Goal: Task Accomplishment & Management: Manage account settings

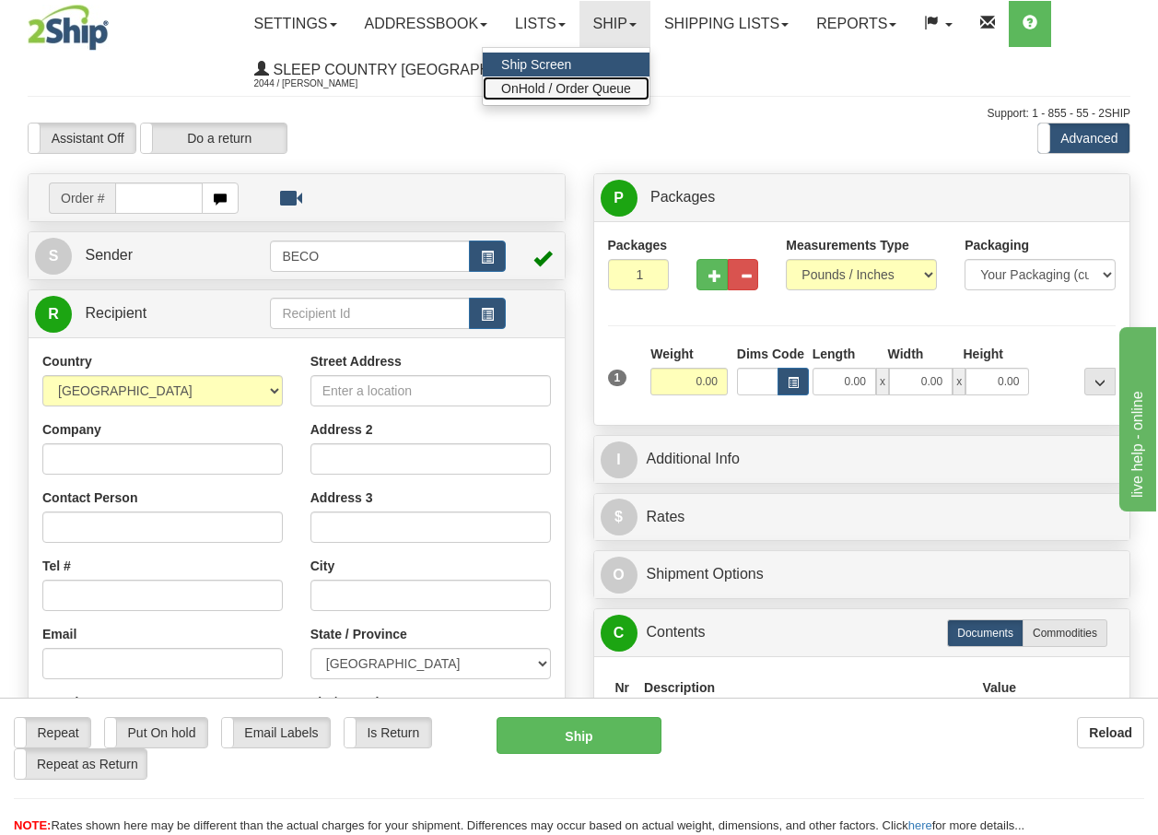
click at [608, 83] on span "OnHold / Order Queue" at bounding box center [566, 88] width 130 height 15
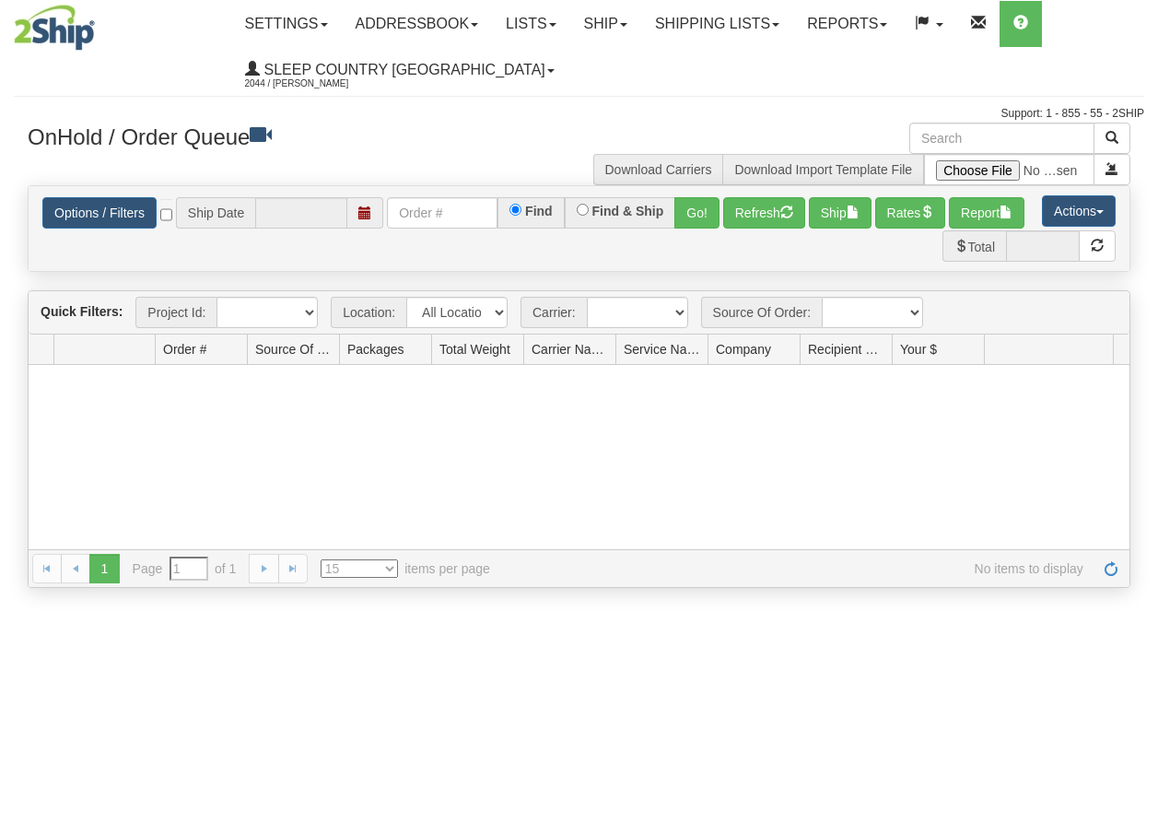
type input "[DATE]"
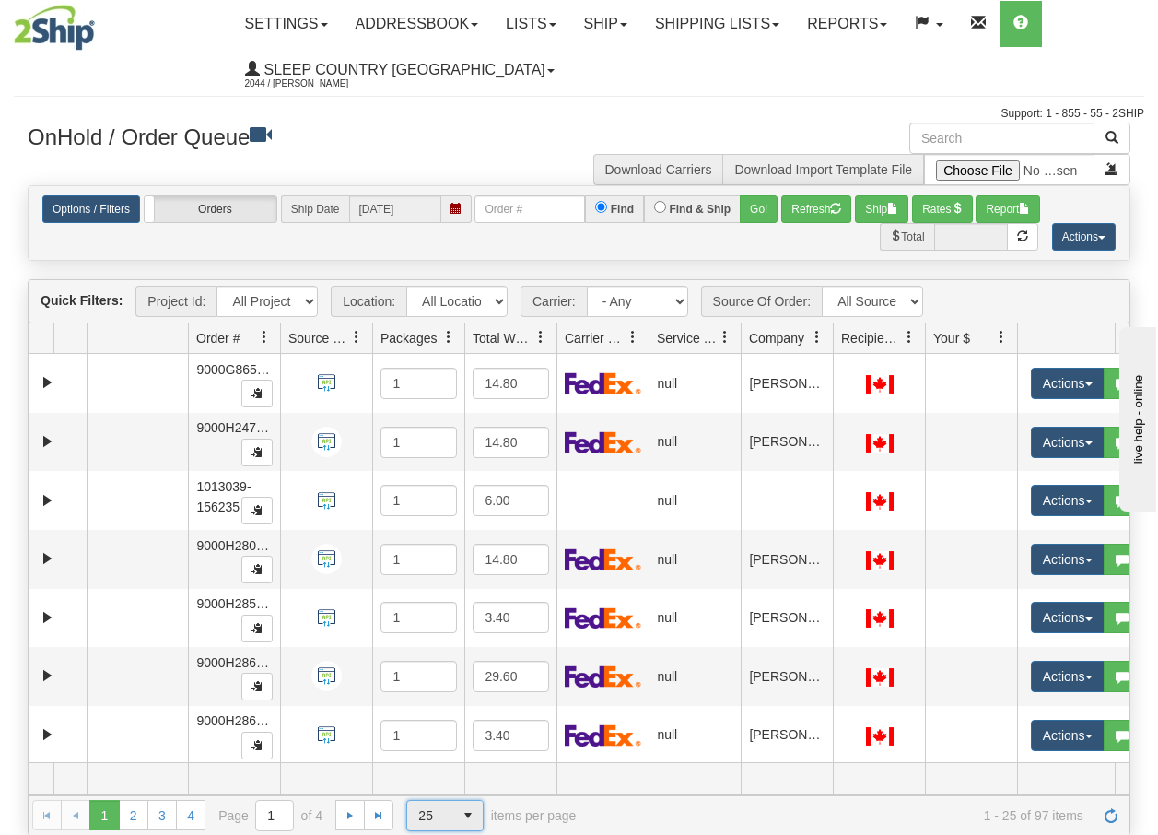
click at [466, 820] on span "select" at bounding box center [467, 815] width 29 height 29
click at [431, 781] on span "100" at bounding box center [425, 786] width 21 height 18
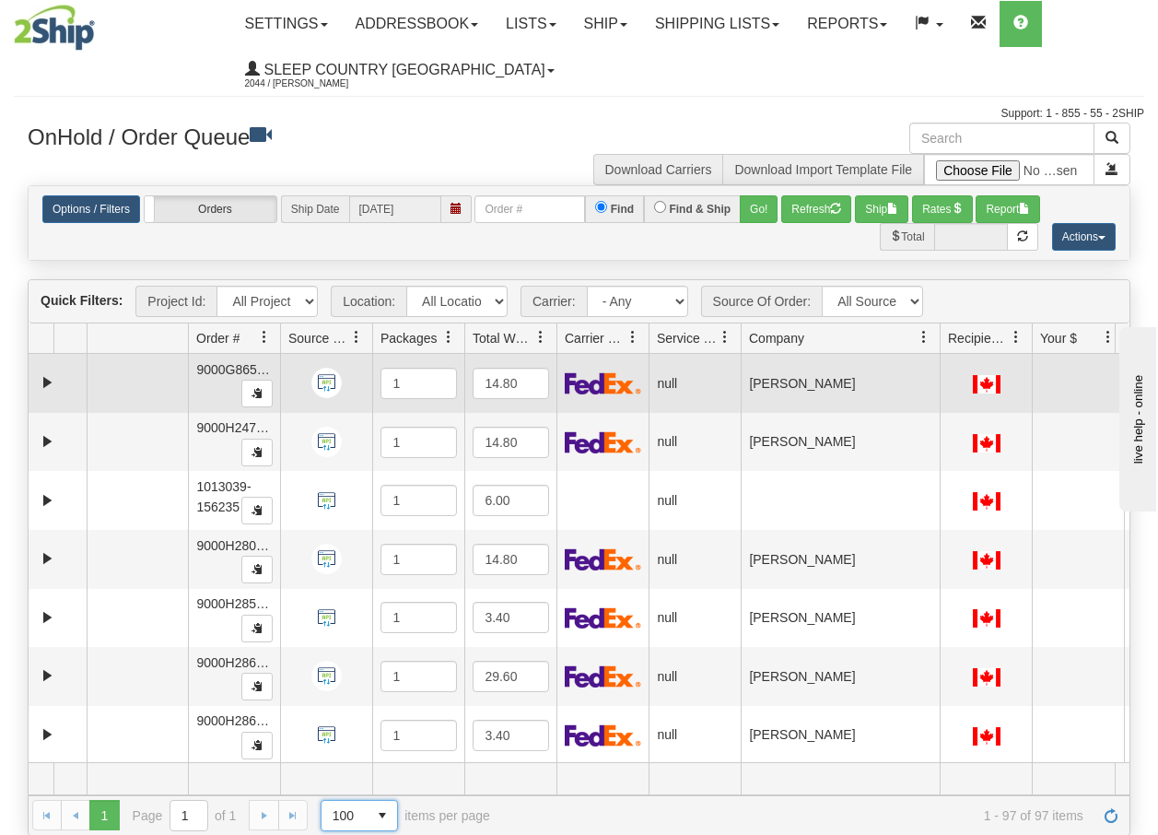
drag, startPoint x: 837, startPoint y: 346, endPoint x: 949, endPoint y: 367, distance: 114.2
click at [949, 367] on div "Quick Filters: Project Id: All Projects Location: All Locations BECO Carrier: -…" at bounding box center [579, 557] width 1103 height 556
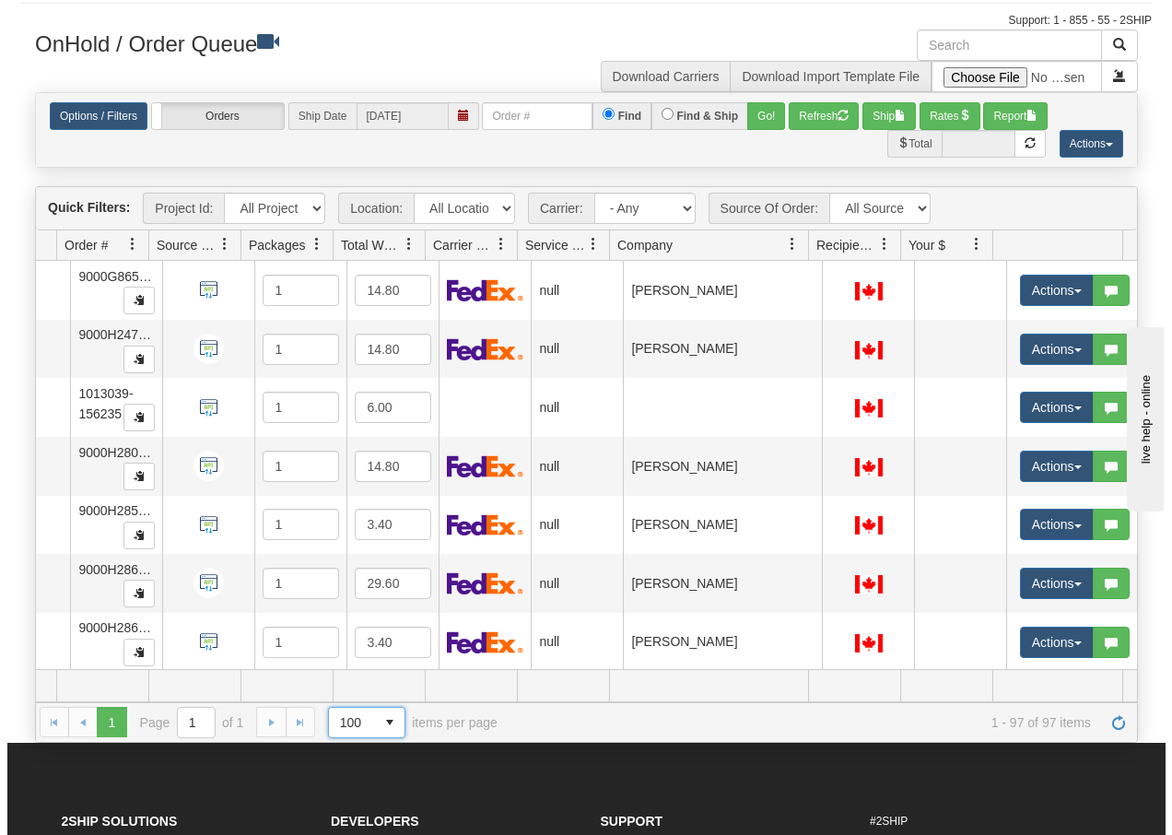
scroll to position [111, 0]
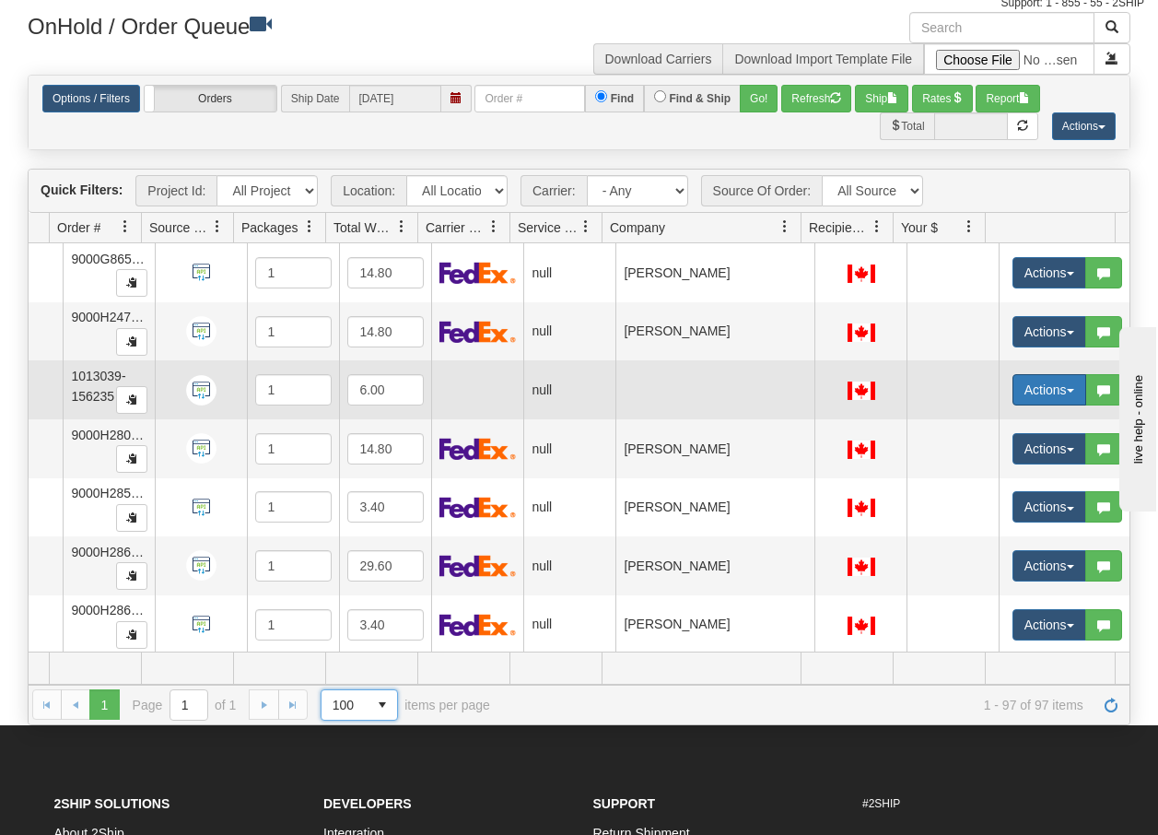
click at [1056, 394] on button "Actions" at bounding box center [1050, 389] width 74 height 31
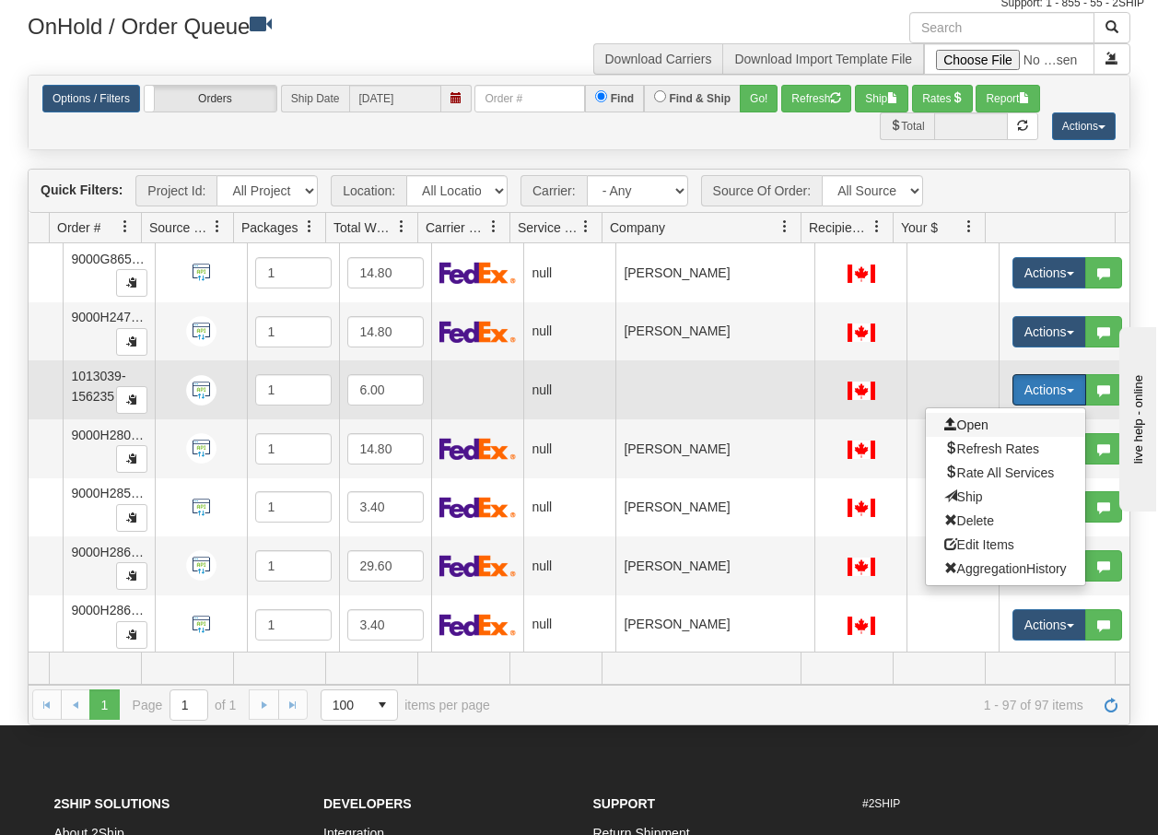
click at [959, 427] on span "Open" at bounding box center [967, 424] width 44 height 15
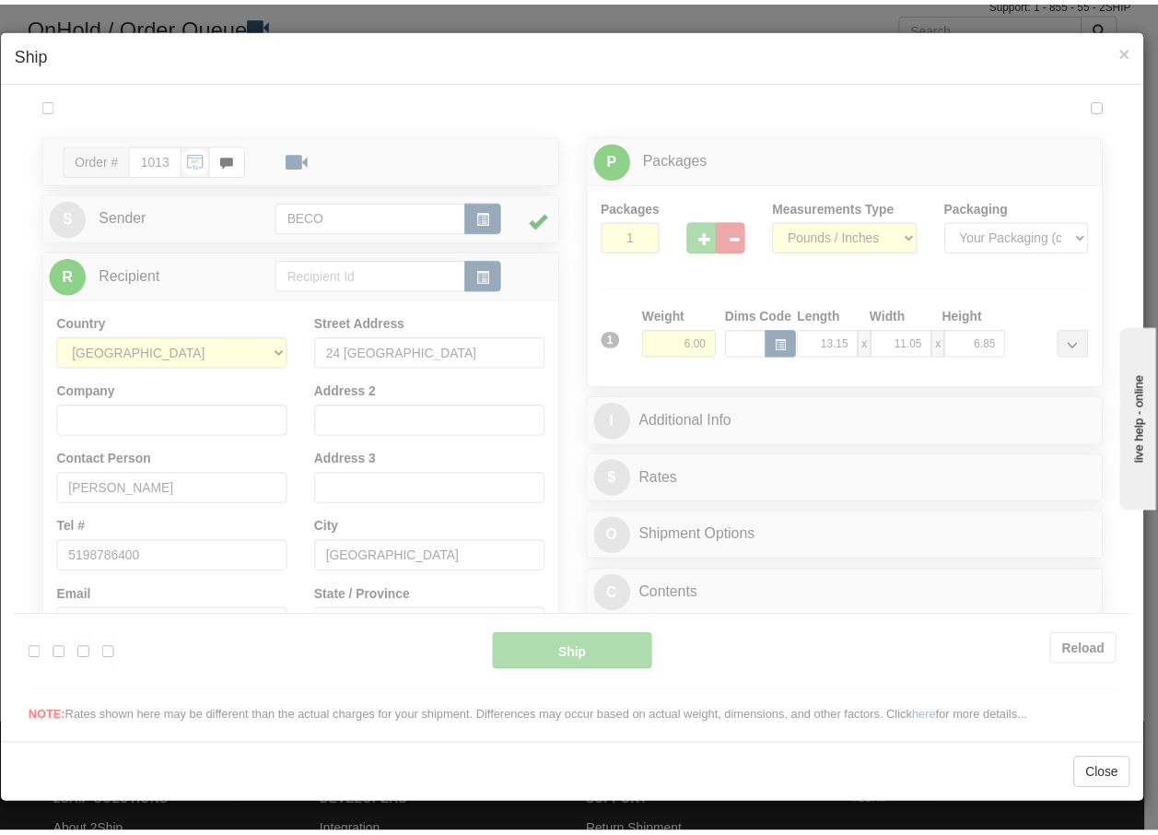
scroll to position [0, 0]
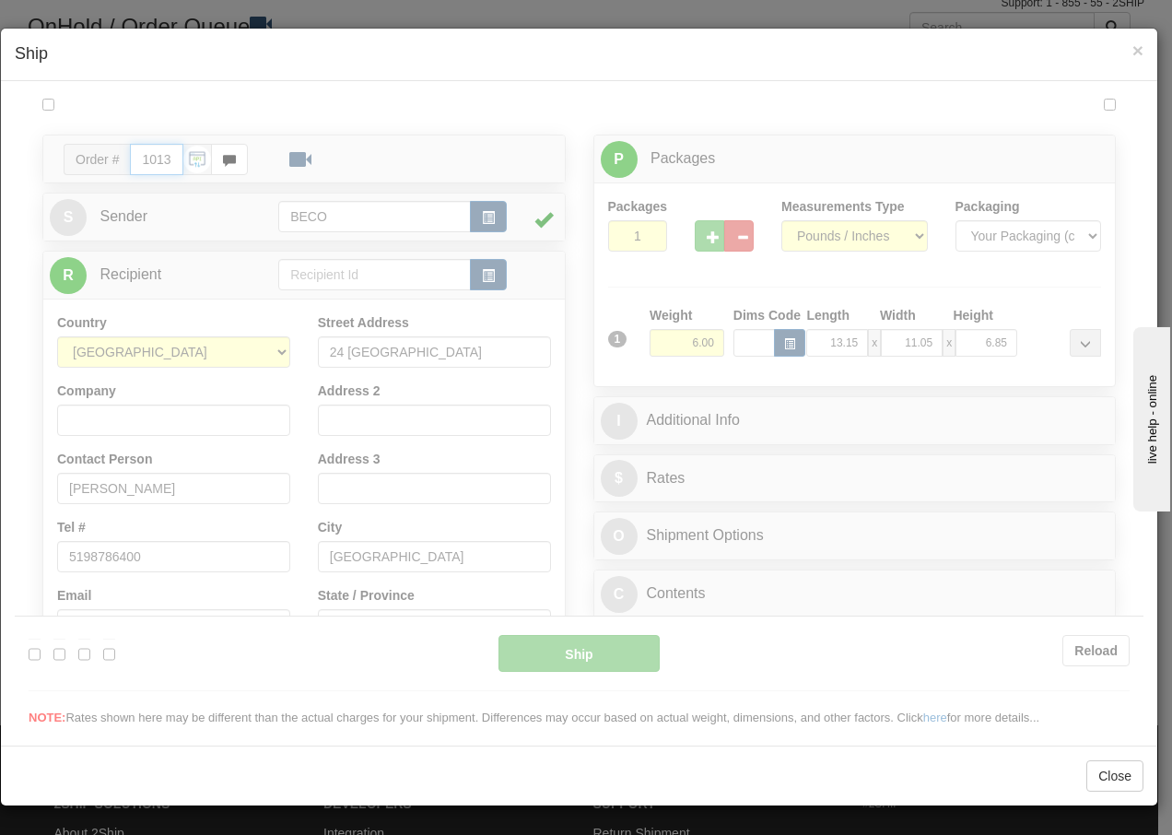
type input "08:19"
type input "16:00"
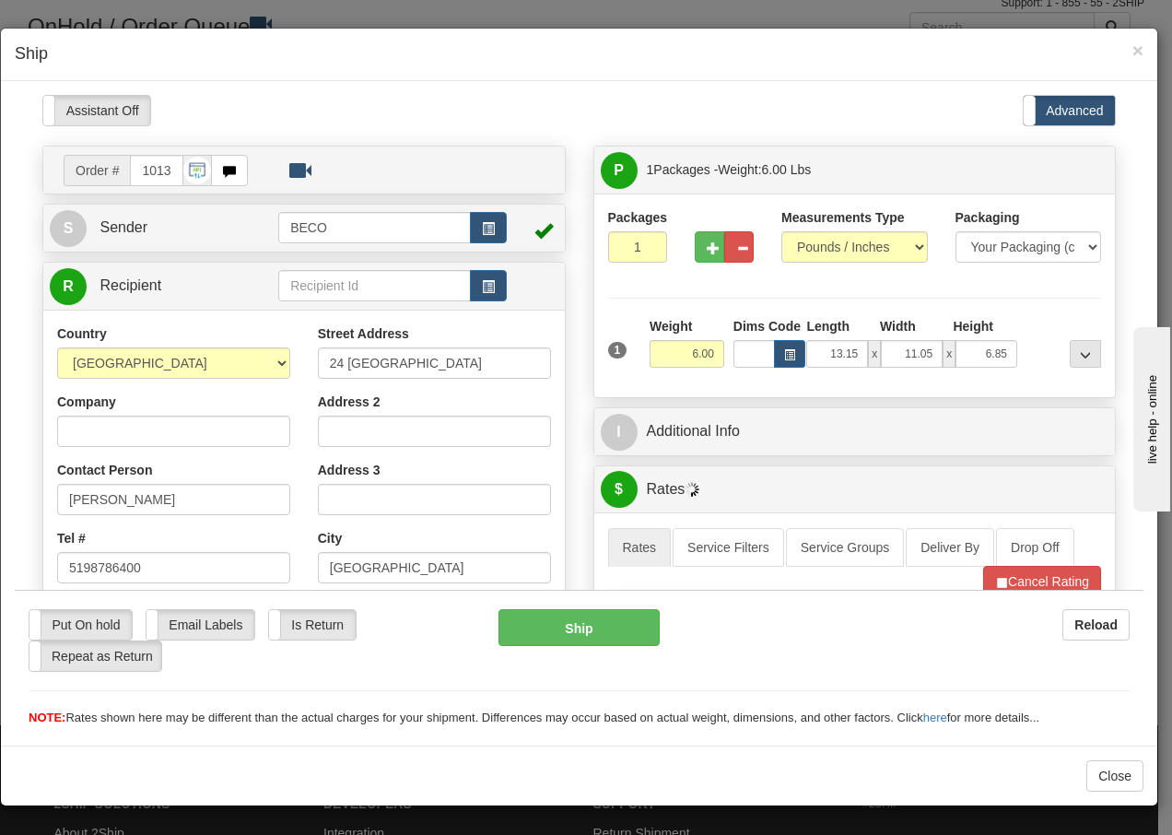
click at [1144, 49] on div "× Ship" at bounding box center [579, 55] width 1156 height 53
click at [1136, 51] on span "×" at bounding box center [1137, 50] width 11 height 21
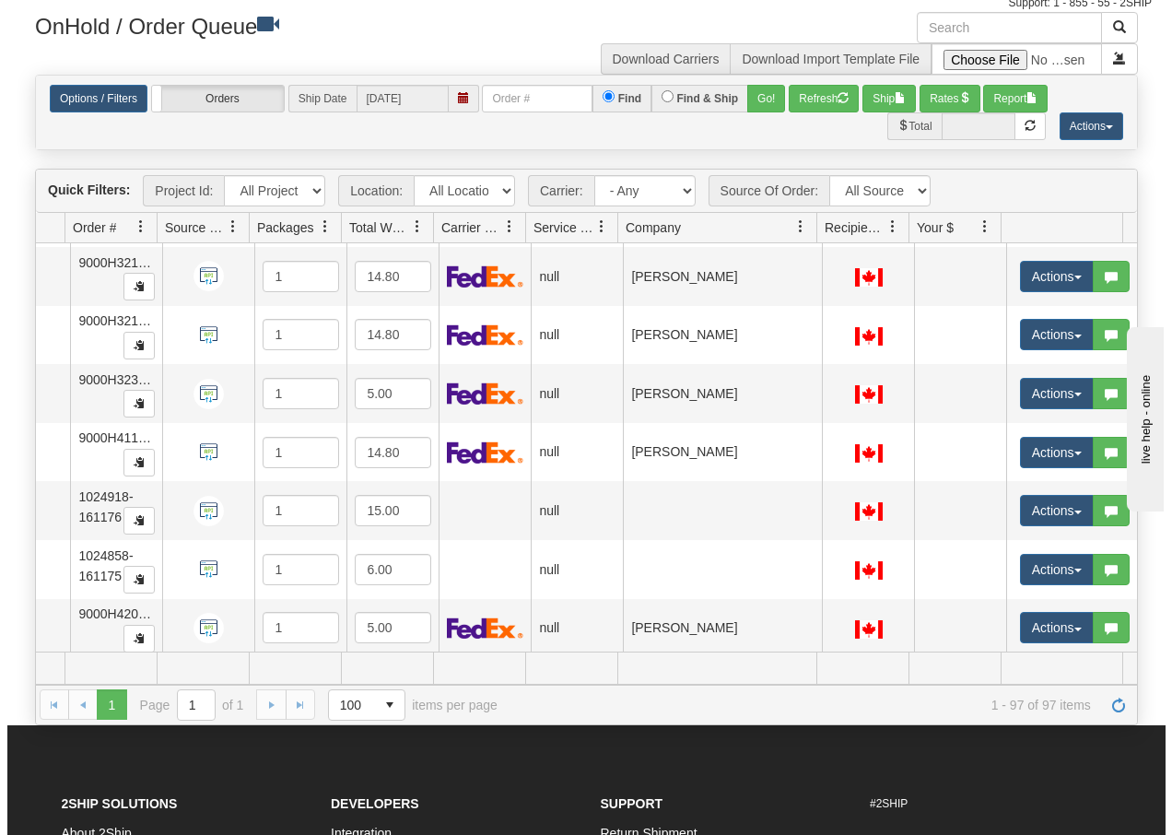
scroll to position [2898, 131]
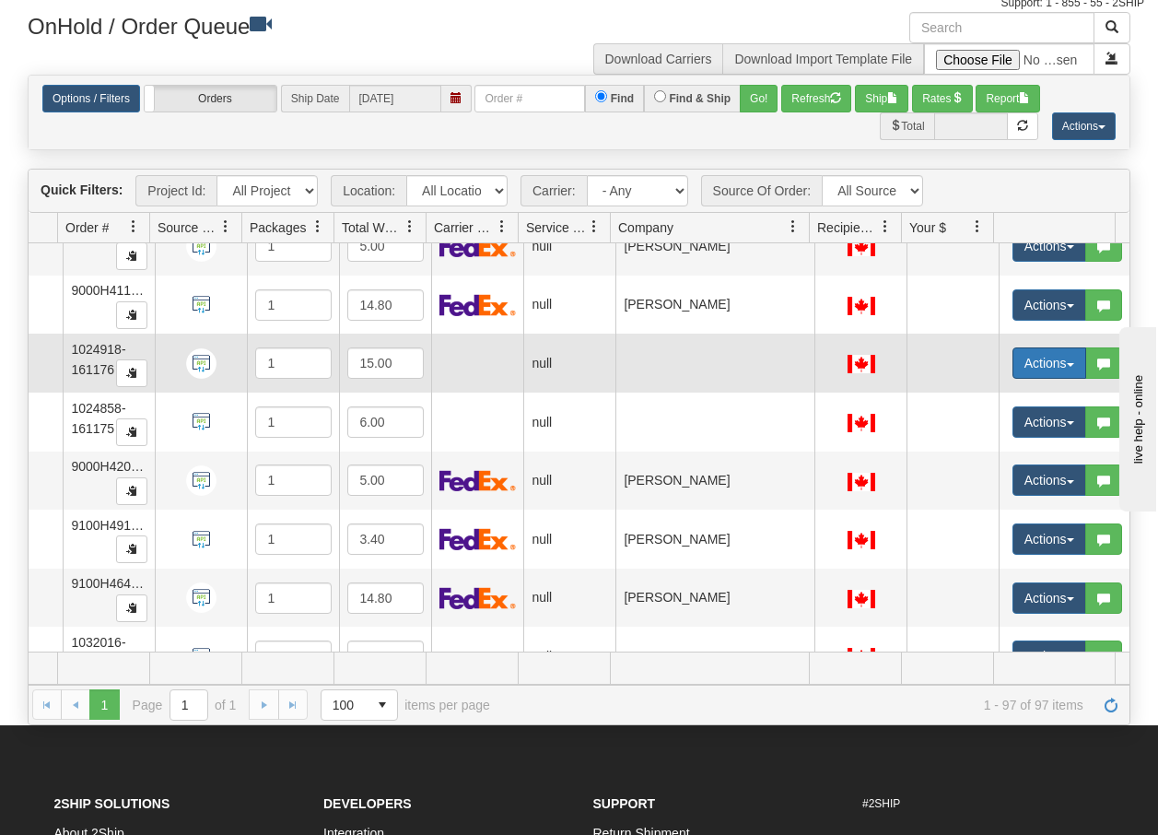
click at [1067, 367] on button "Actions" at bounding box center [1050, 362] width 74 height 31
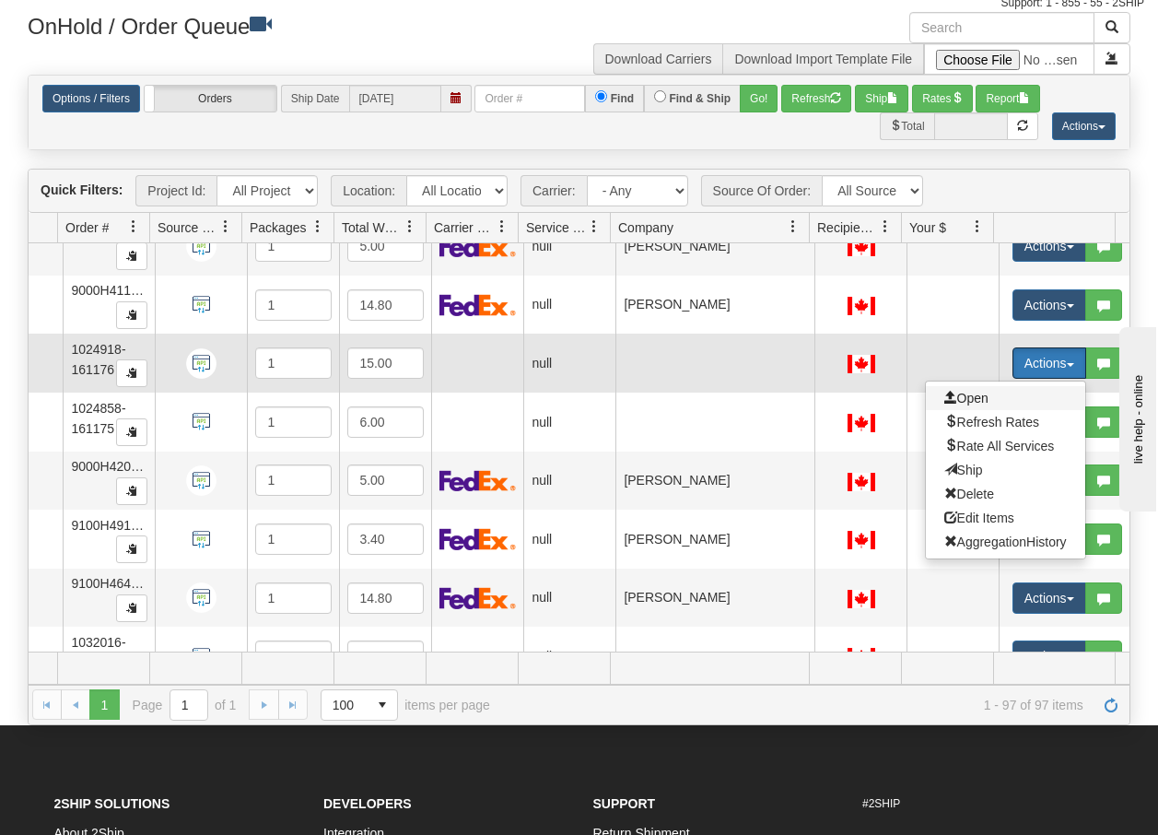
click at [973, 398] on span "Open" at bounding box center [967, 398] width 44 height 15
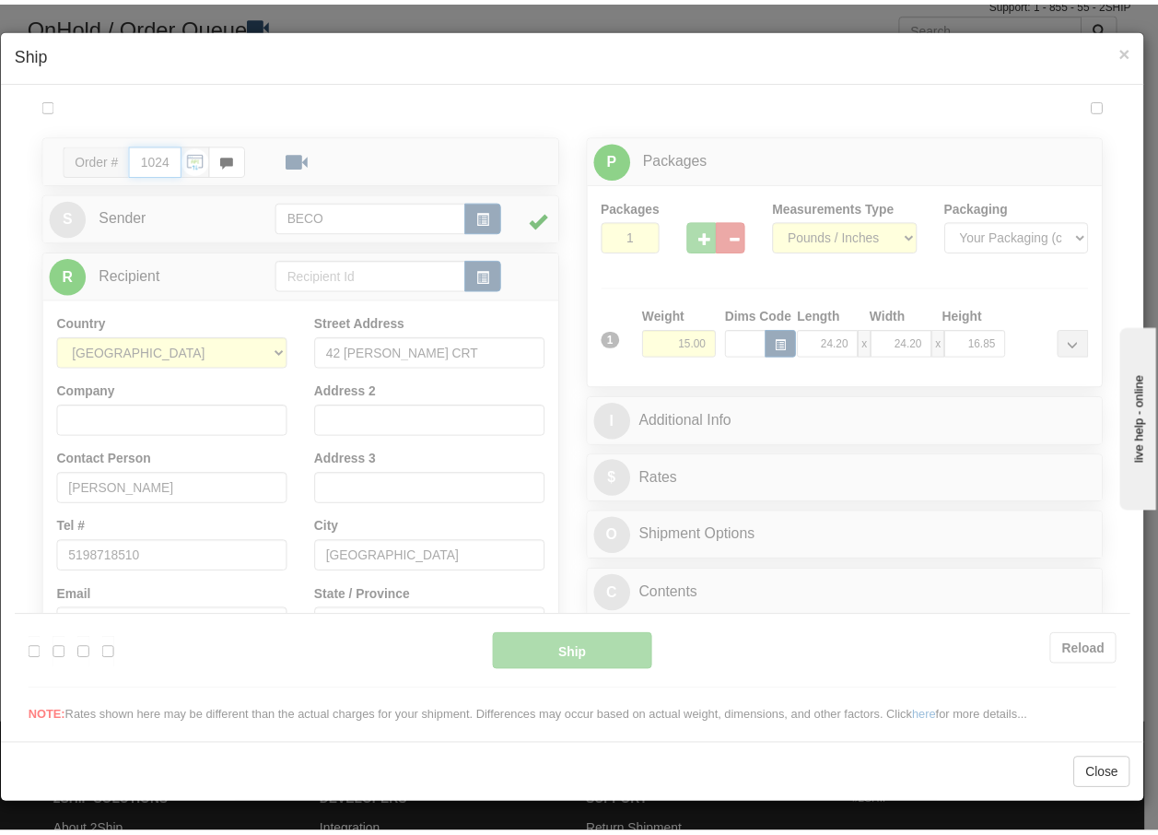
scroll to position [0, 0]
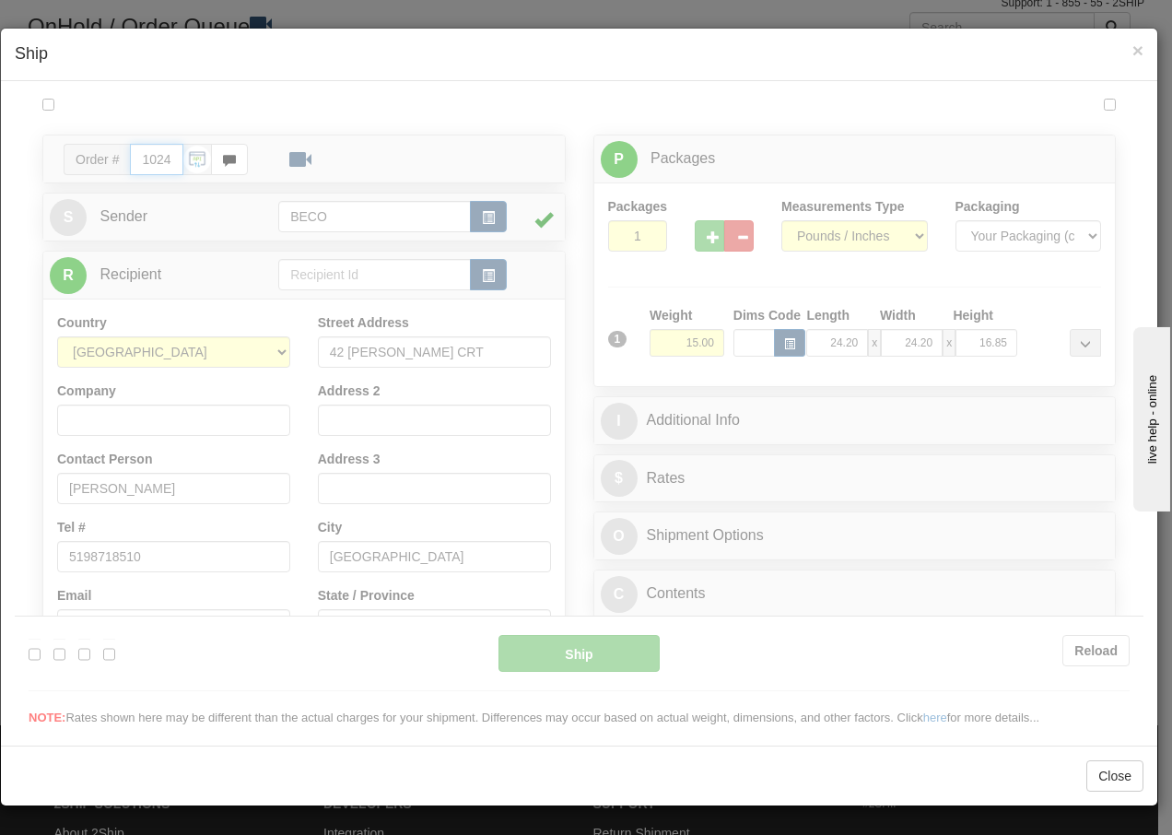
type input "08:20"
type input "16:00"
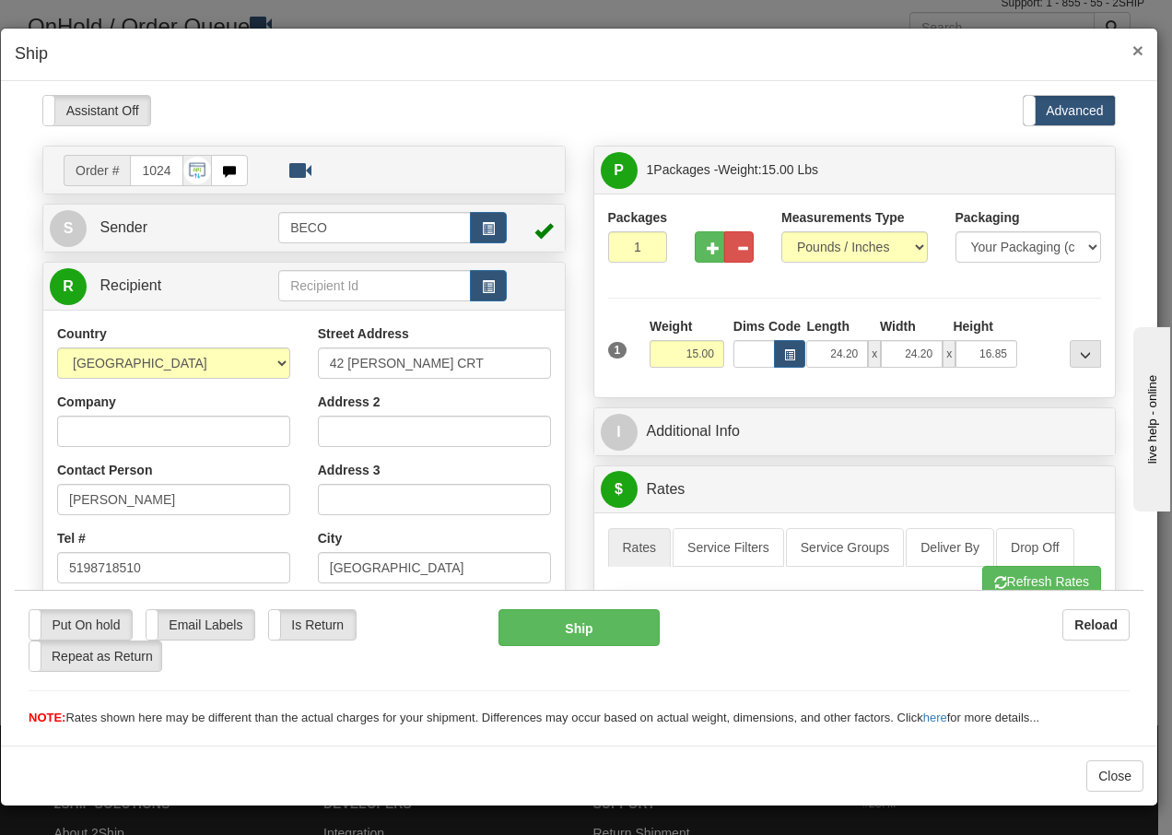
click at [1140, 46] on span "×" at bounding box center [1137, 50] width 11 height 21
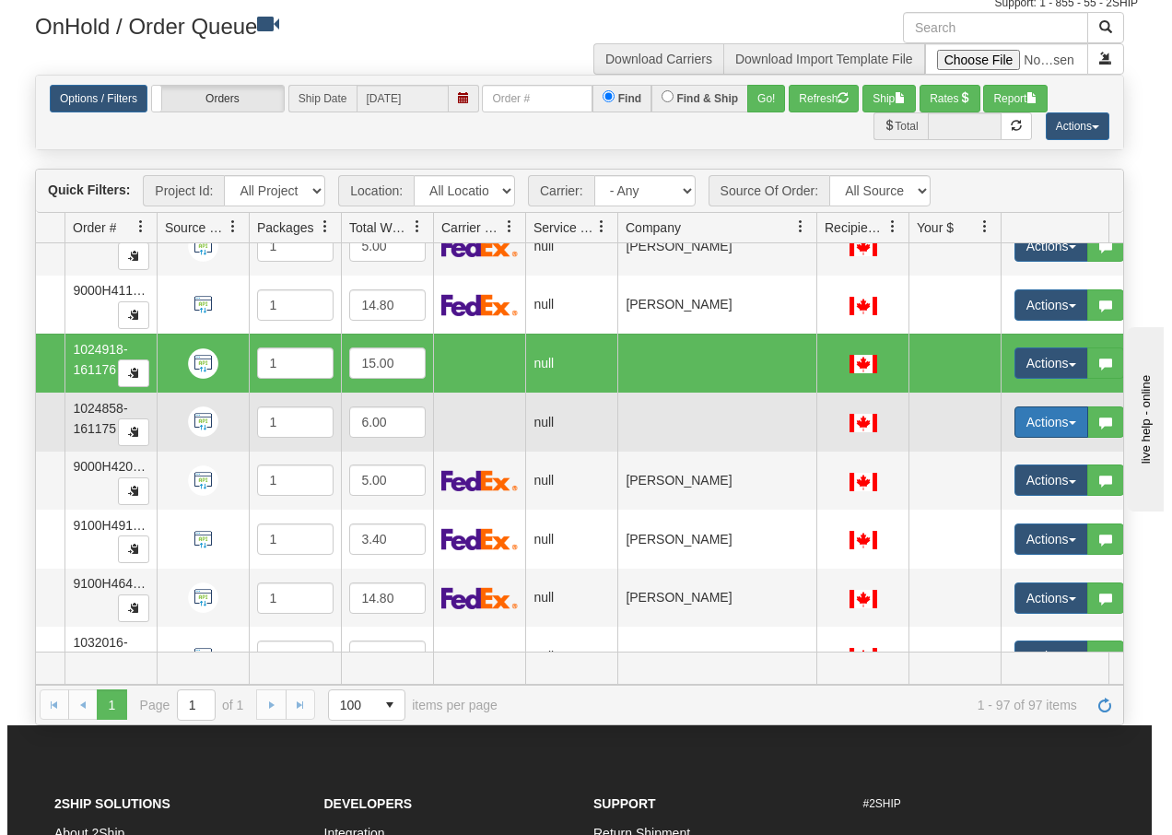
scroll to position [0, 125]
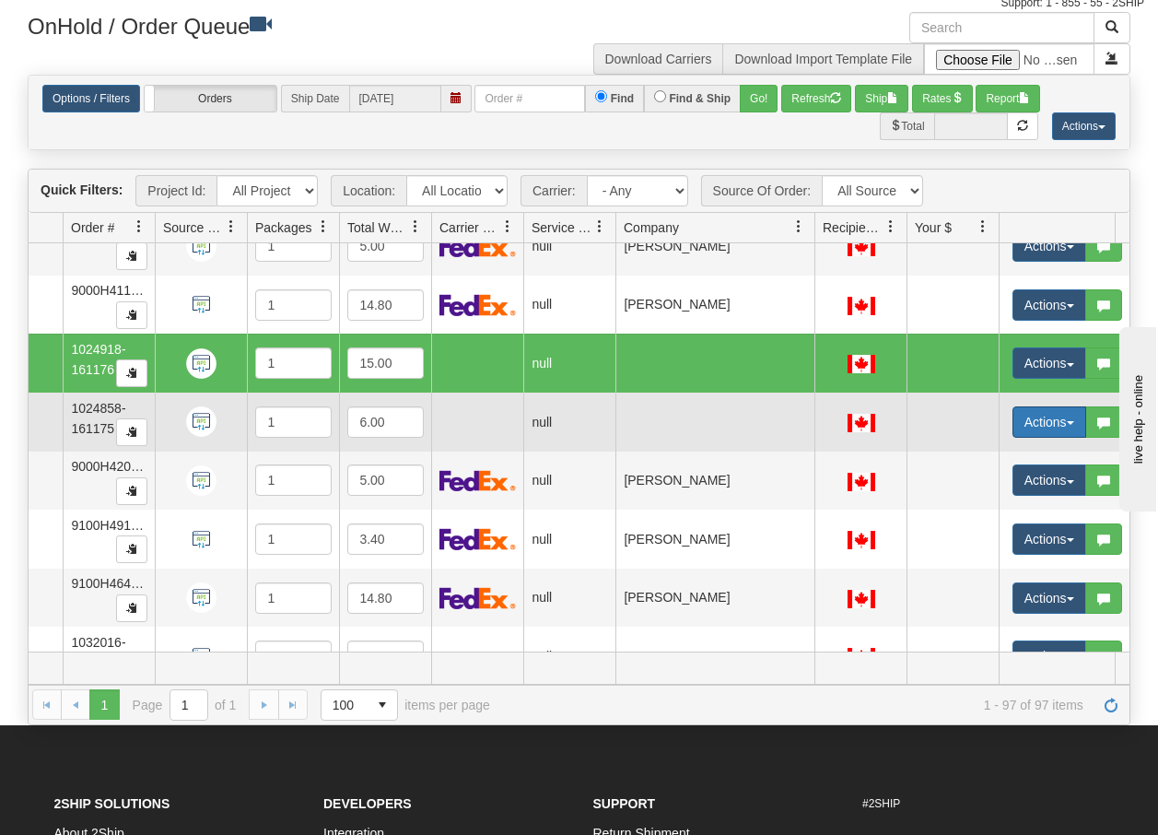
click at [1071, 424] on span "button" at bounding box center [1070, 423] width 7 height 4
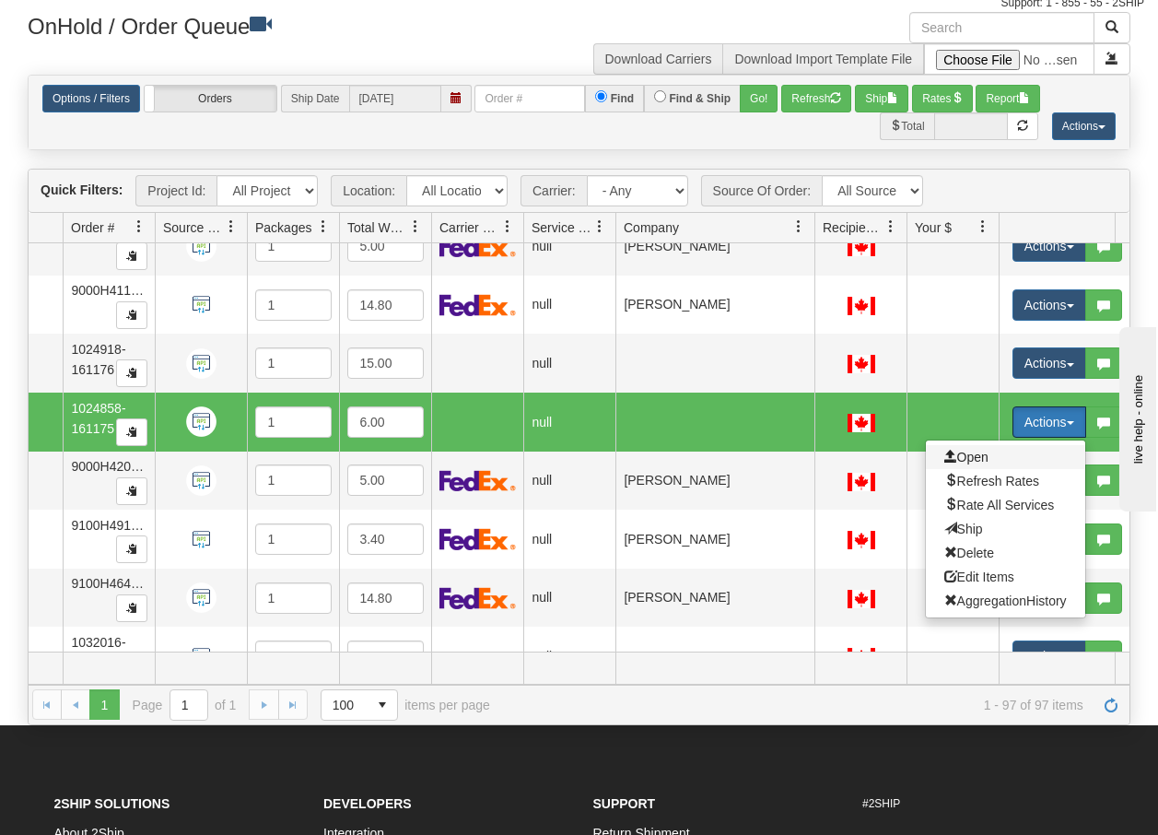
click at [980, 457] on span "Open" at bounding box center [967, 457] width 44 height 15
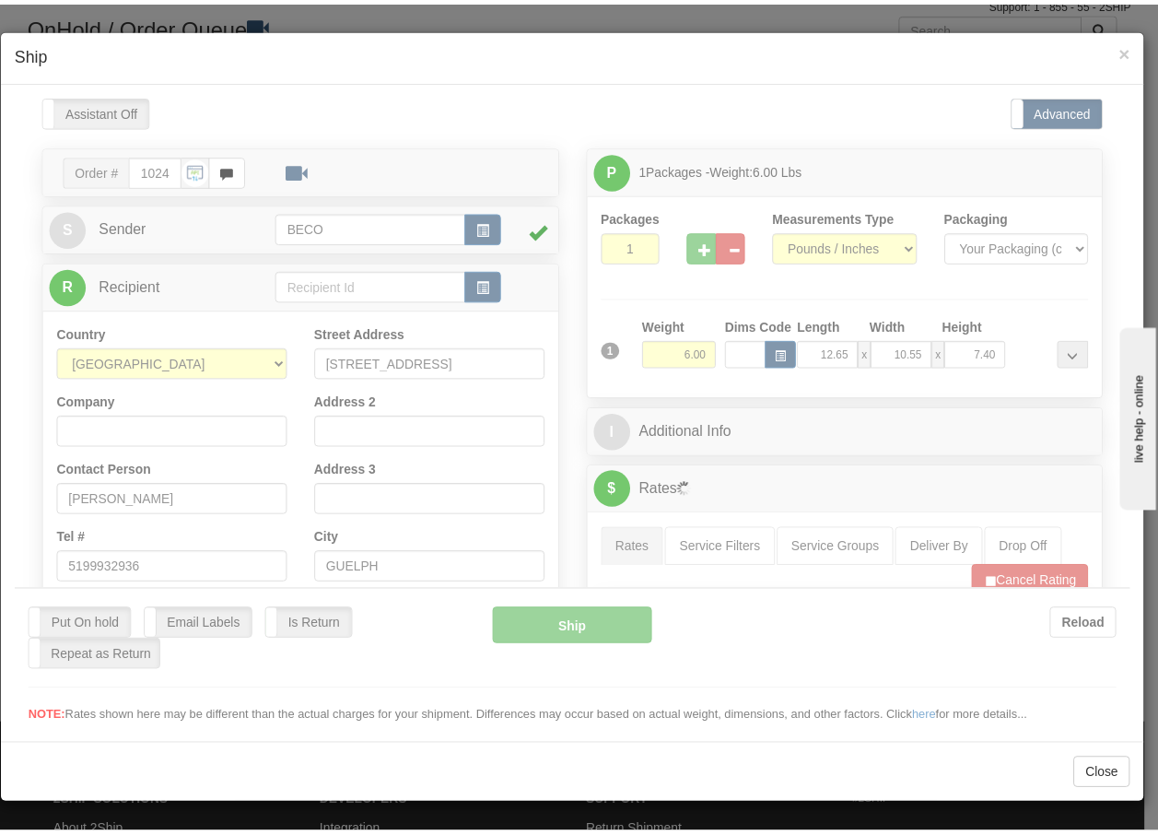
scroll to position [0, 0]
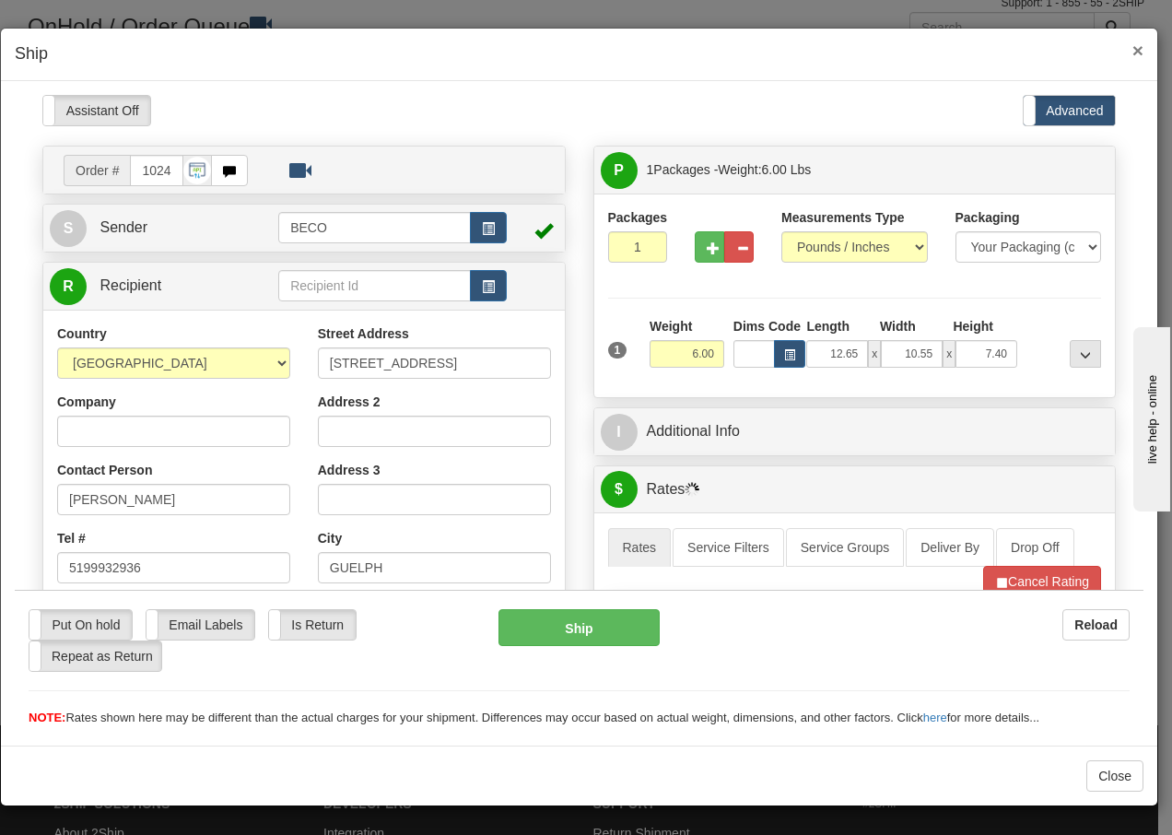
click at [1139, 49] on span "×" at bounding box center [1137, 50] width 11 height 21
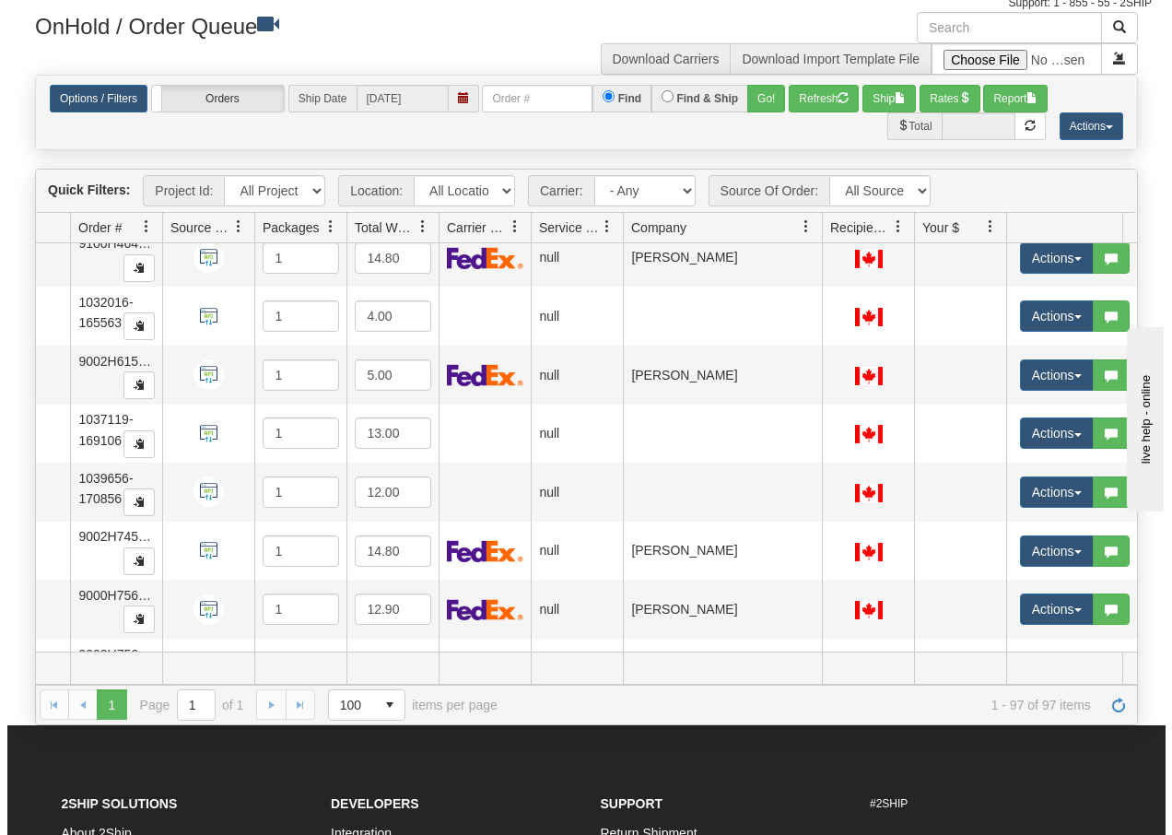
scroll to position [3254, 125]
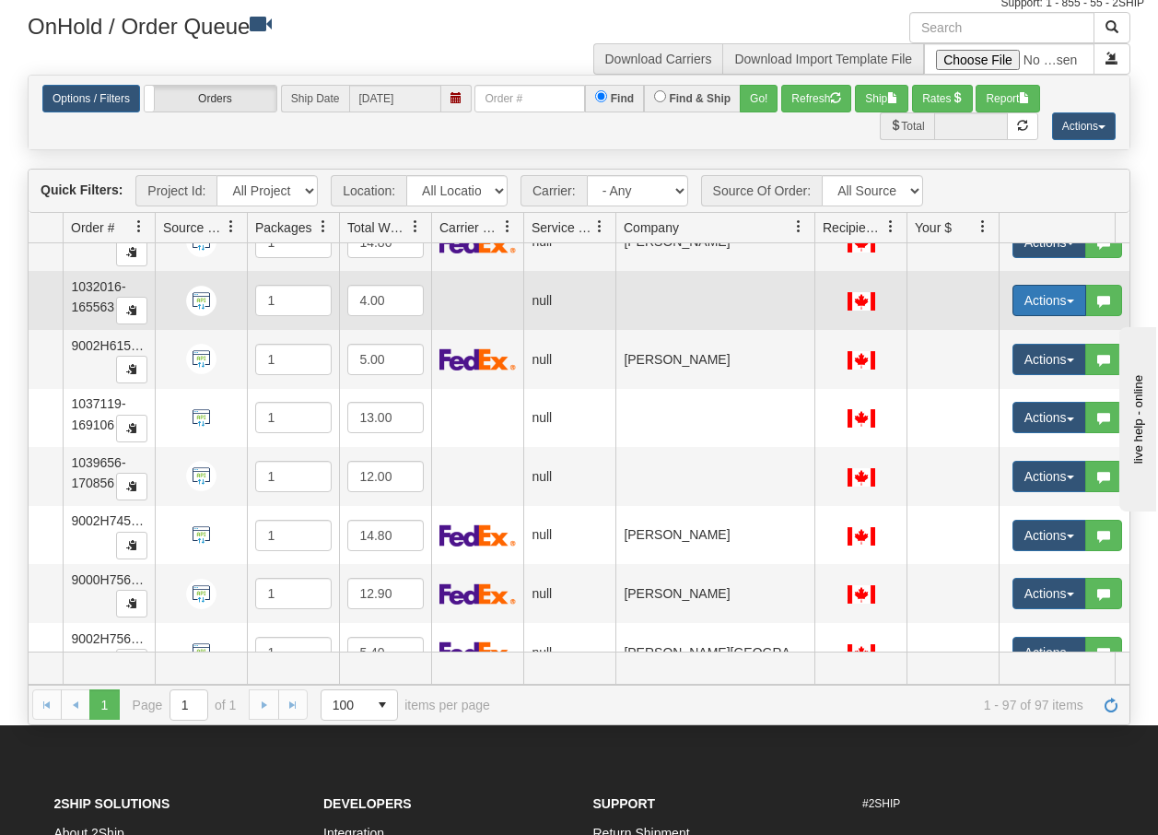
click at [1071, 297] on button "Actions" at bounding box center [1050, 300] width 74 height 31
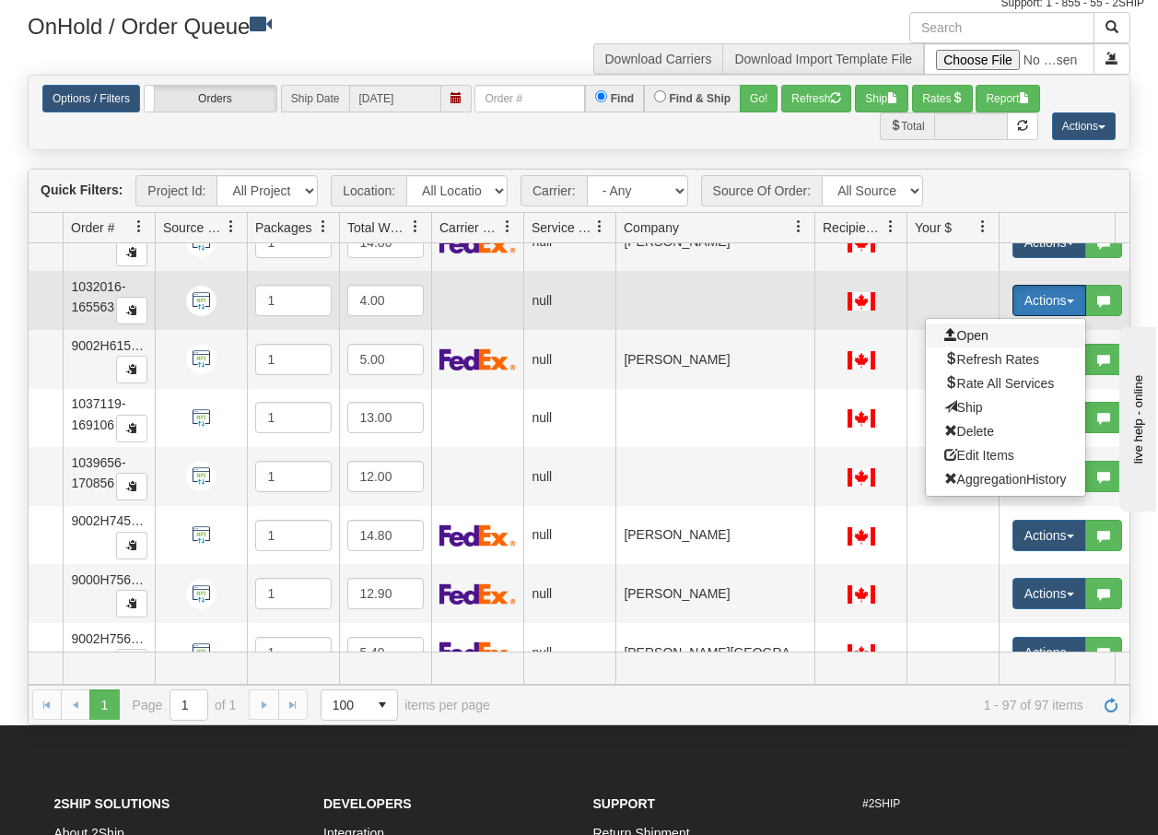
click at [965, 335] on span "Open" at bounding box center [967, 335] width 44 height 15
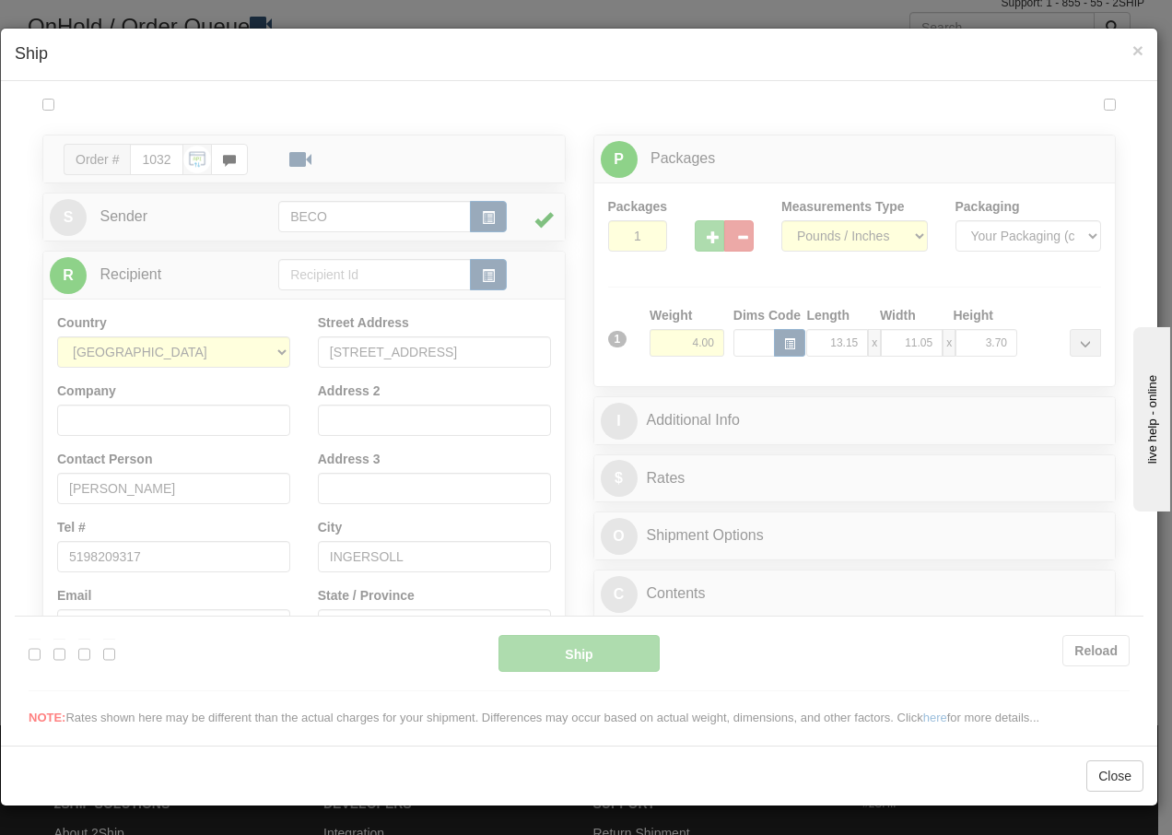
scroll to position [0, 0]
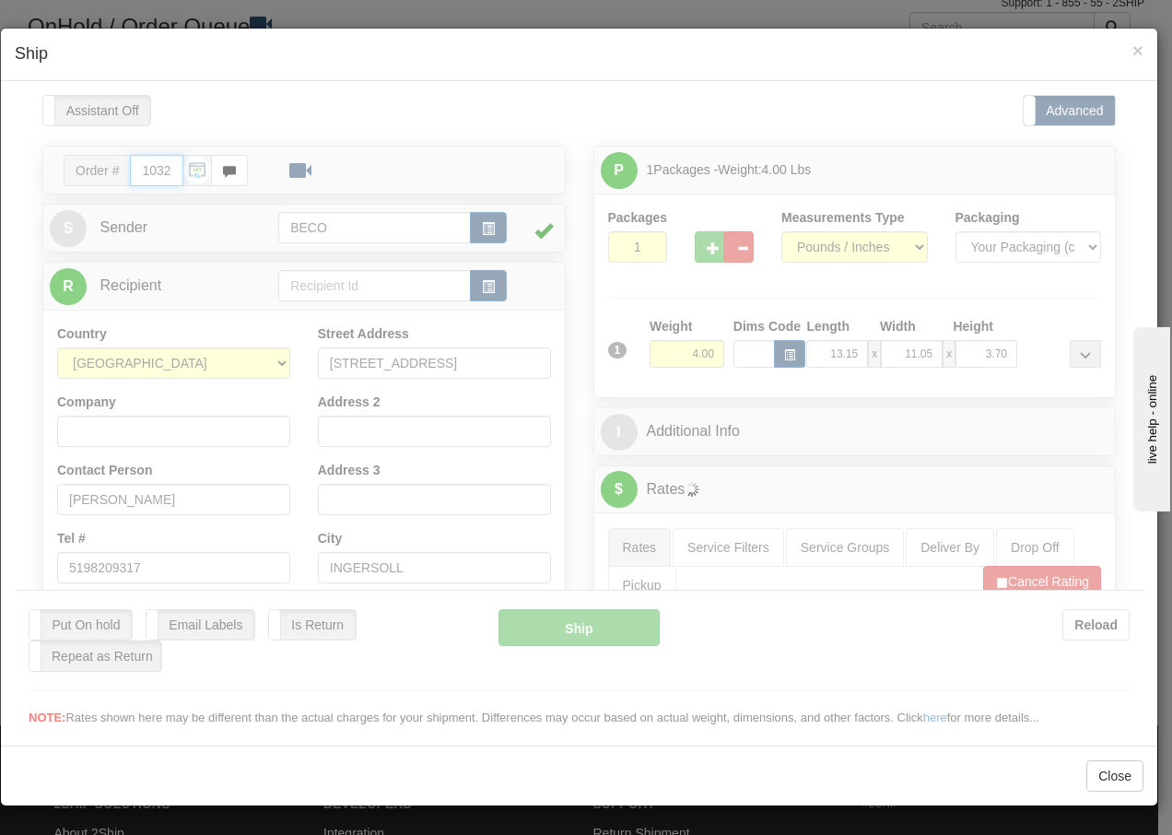
type input "08:20"
type input "16:00"
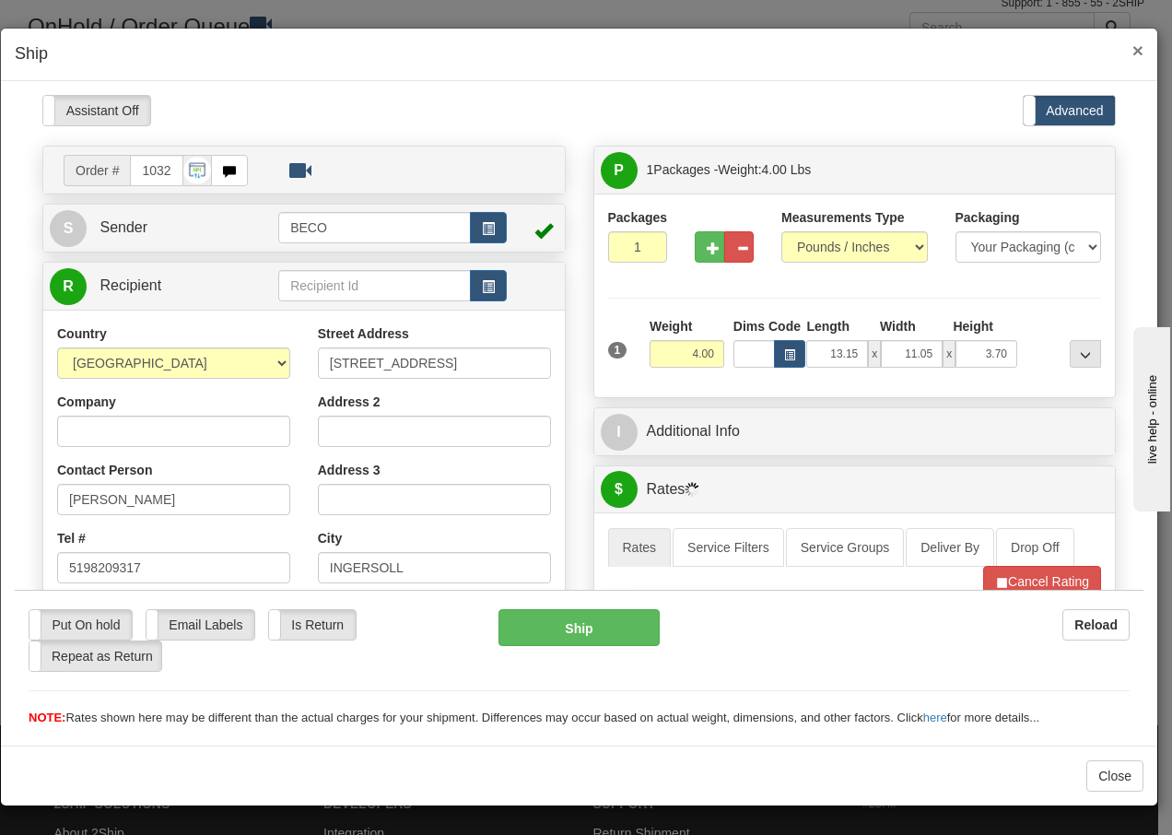
click at [1135, 54] on span "×" at bounding box center [1137, 50] width 11 height 21
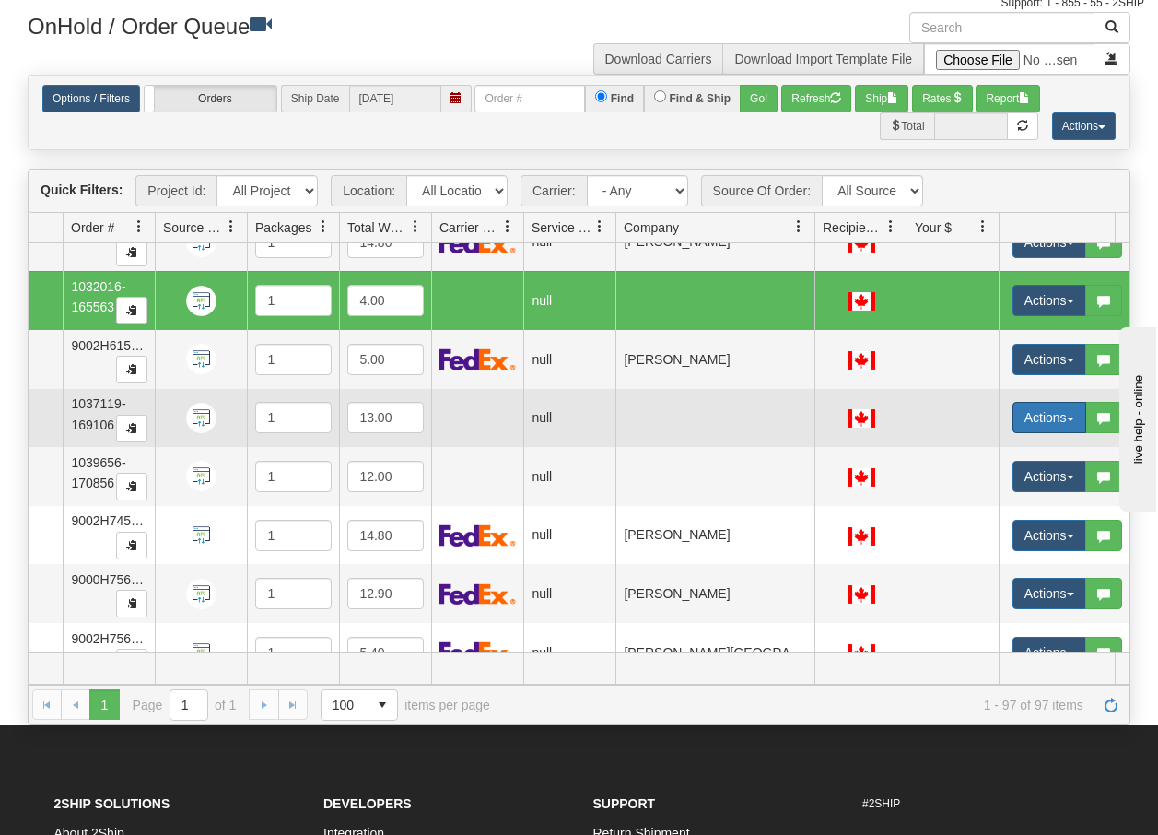
click at [1071, 414] on button "Actions" at bounding box center [1050, 417] width 74 height 31
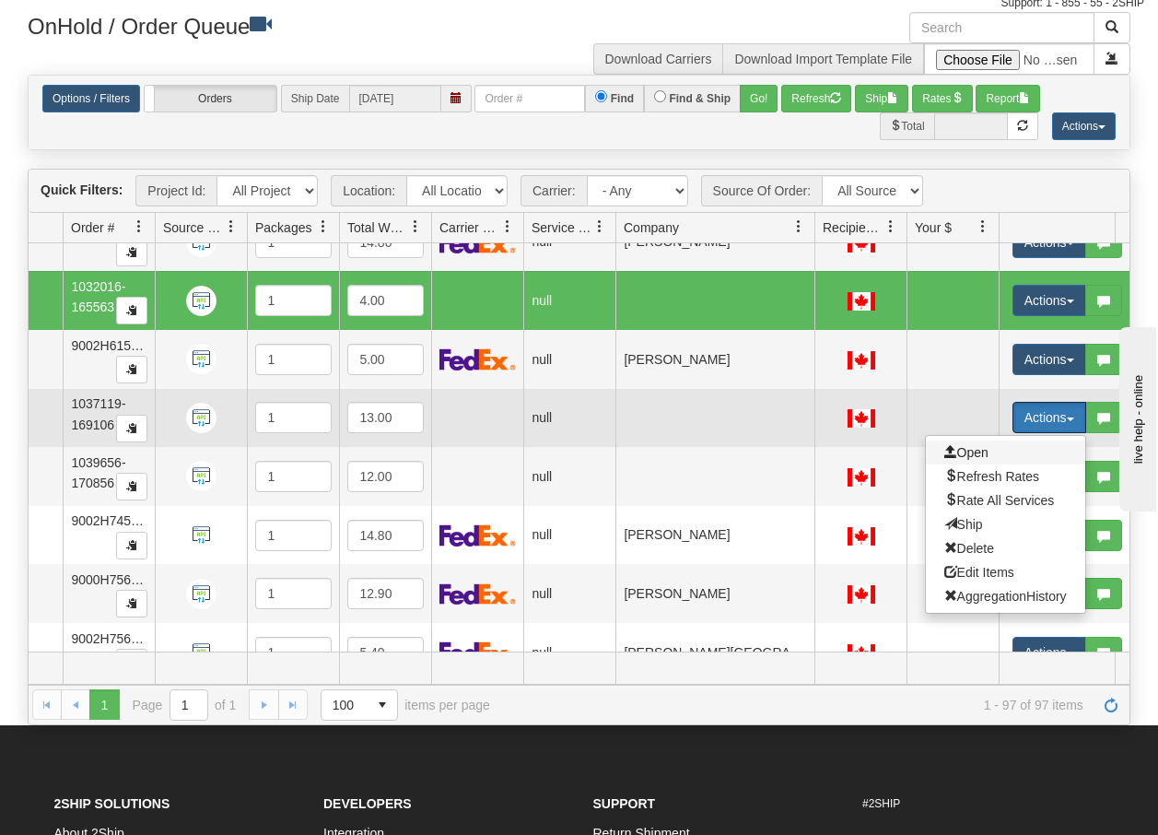
click at [973, 448] on span "Open" at bounding box center [967, 452] width 44 height 15
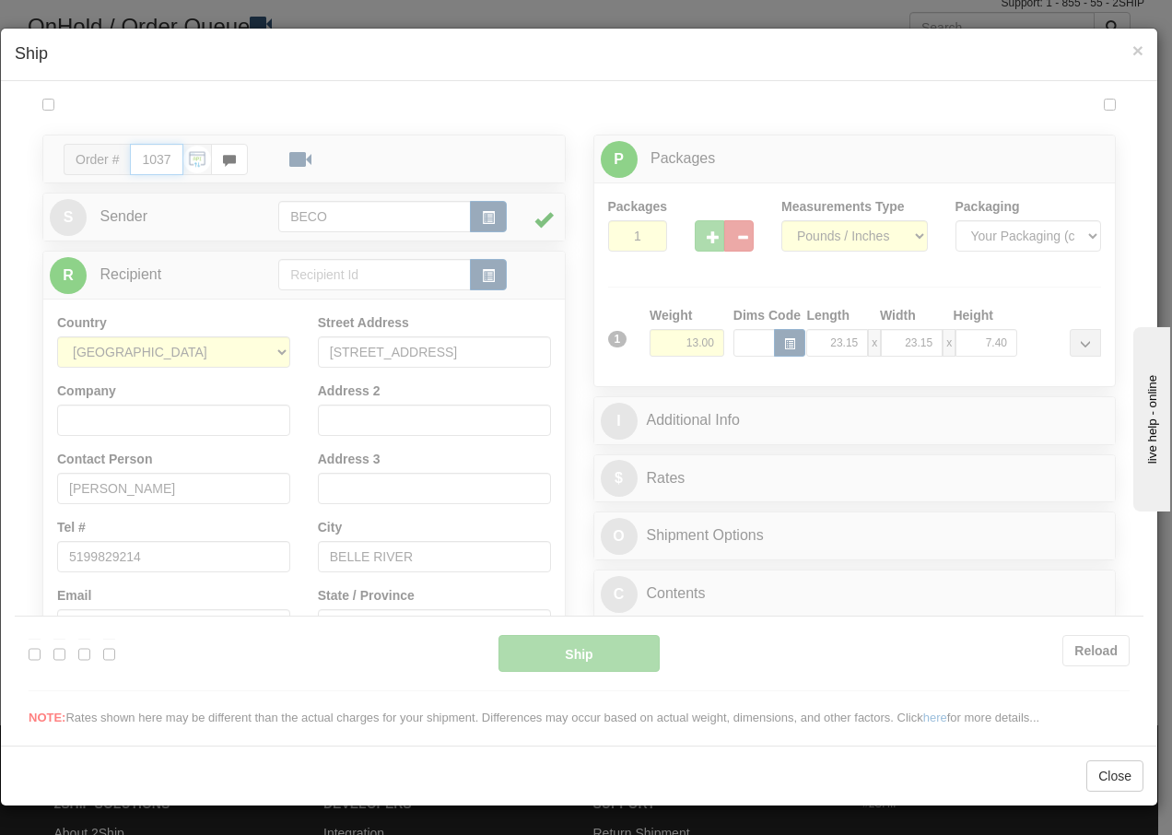
type input "08:20"
type input "16:00"
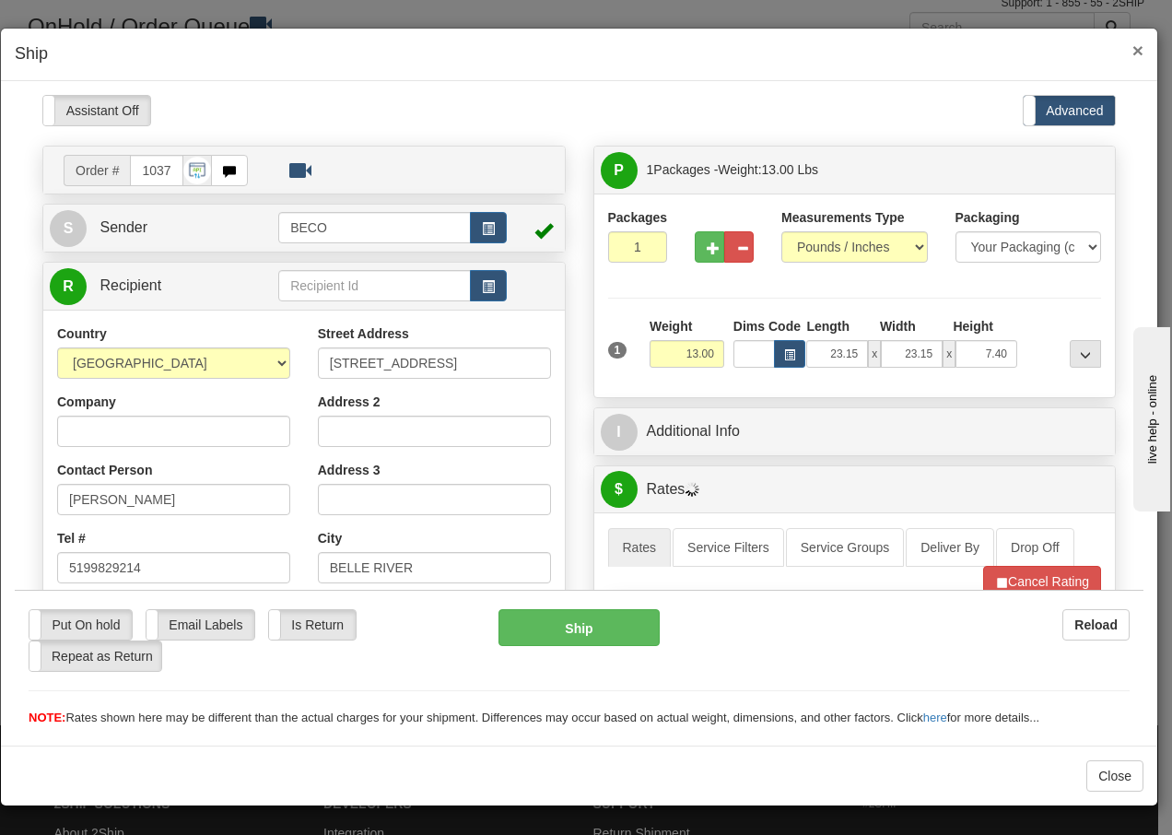
click at [1136, 50] on span "×" at bounding box center [1137, 50] width 11 height 21
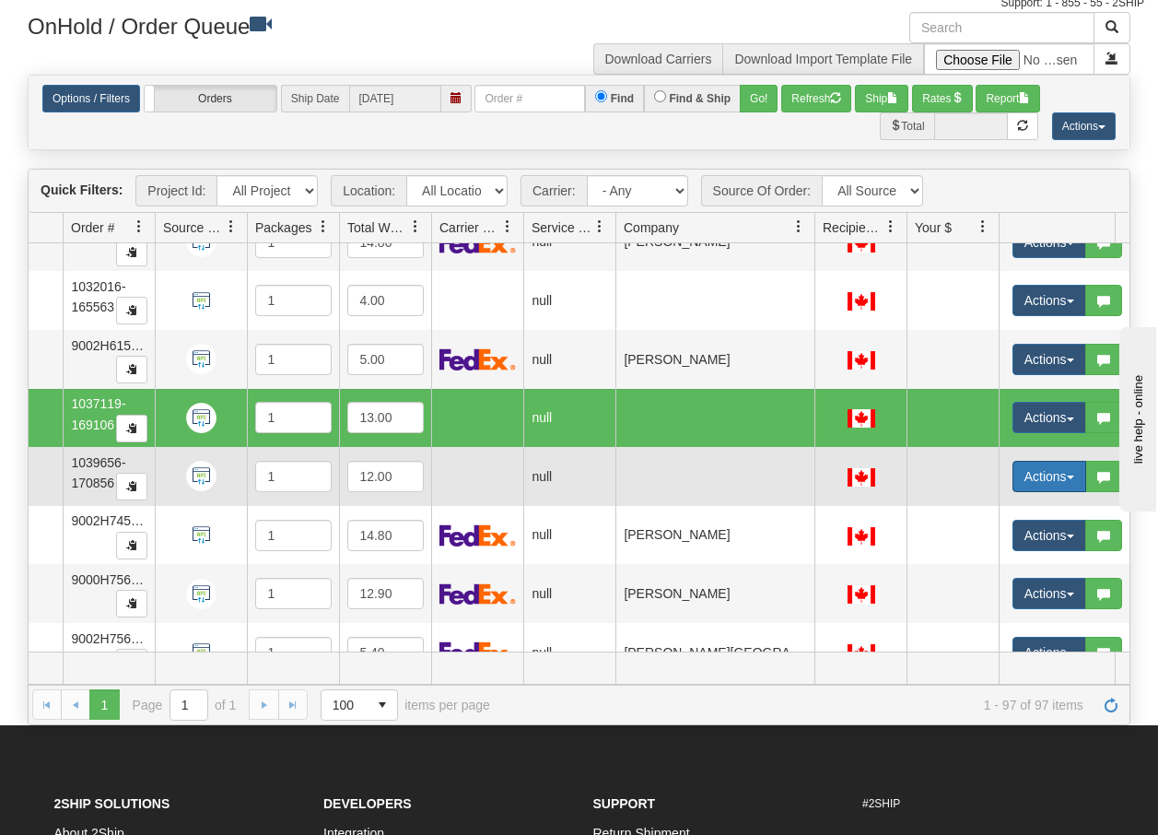
click at [1071, 476] on span "button" at bounding box center [1070, 477] width 7 height 4
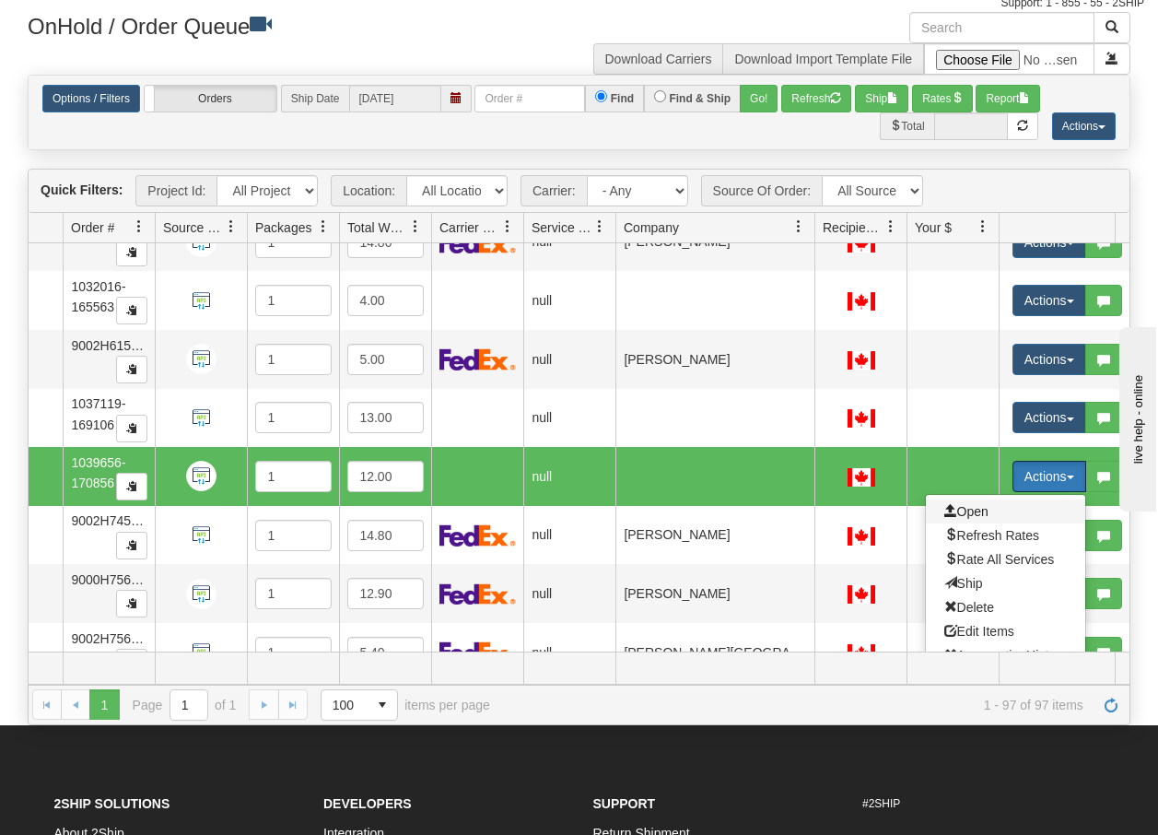
click at [975, 508] on span "Open" at bounding box center [967, 511] width 44 height 15
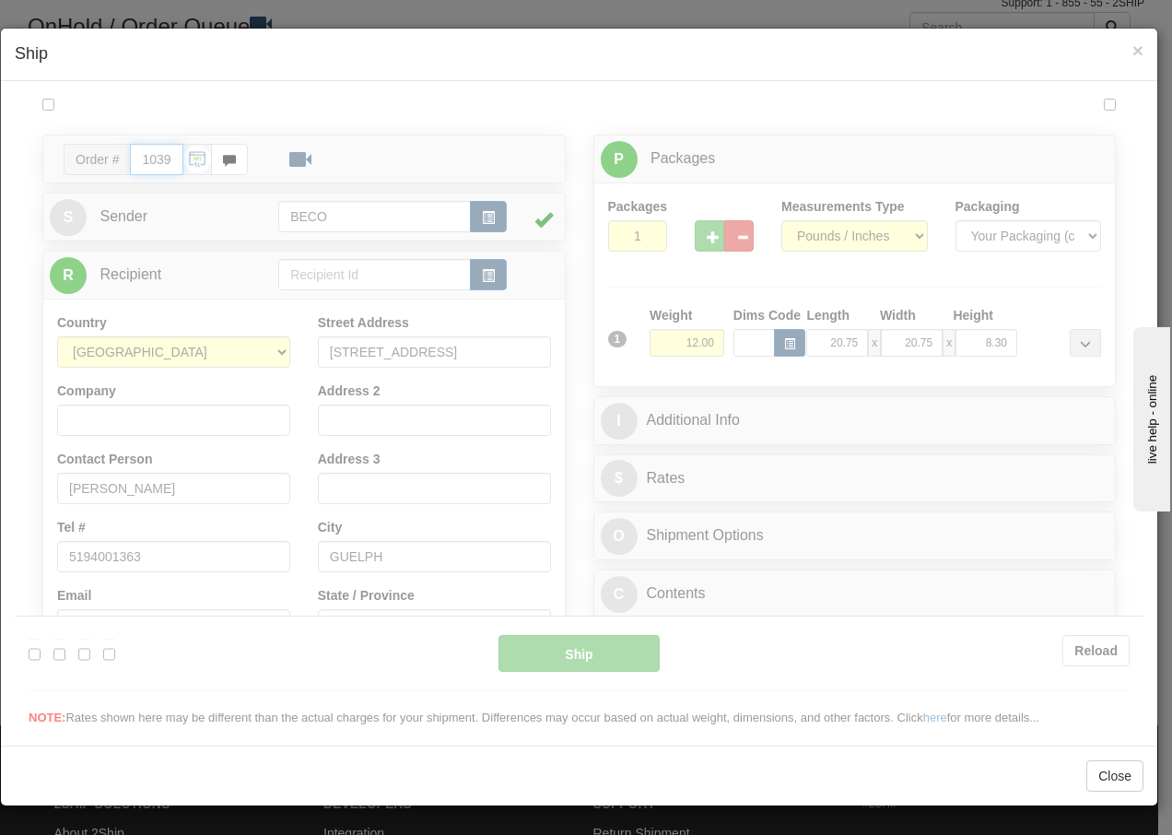
type input "08:20"
type input "16:00"
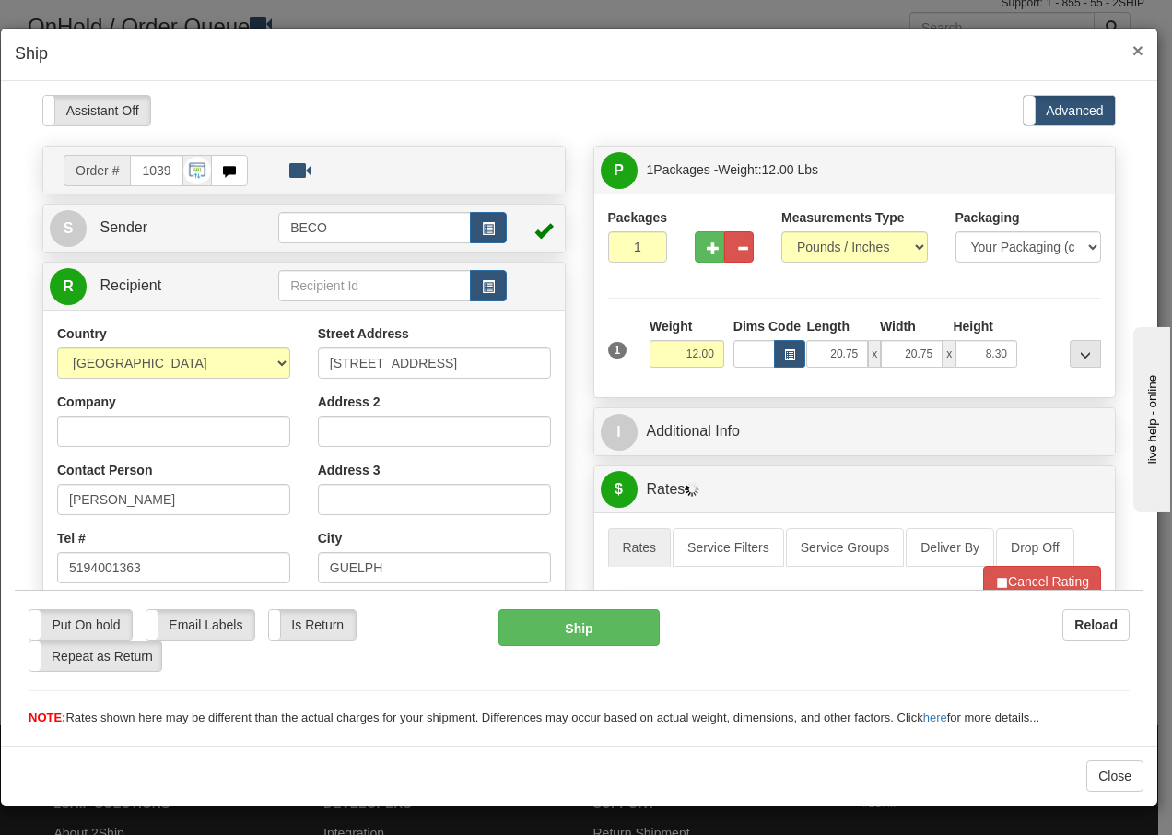
click at [1138, 46] on span "×" at bounding box center [1137, 50] width 11 height 21
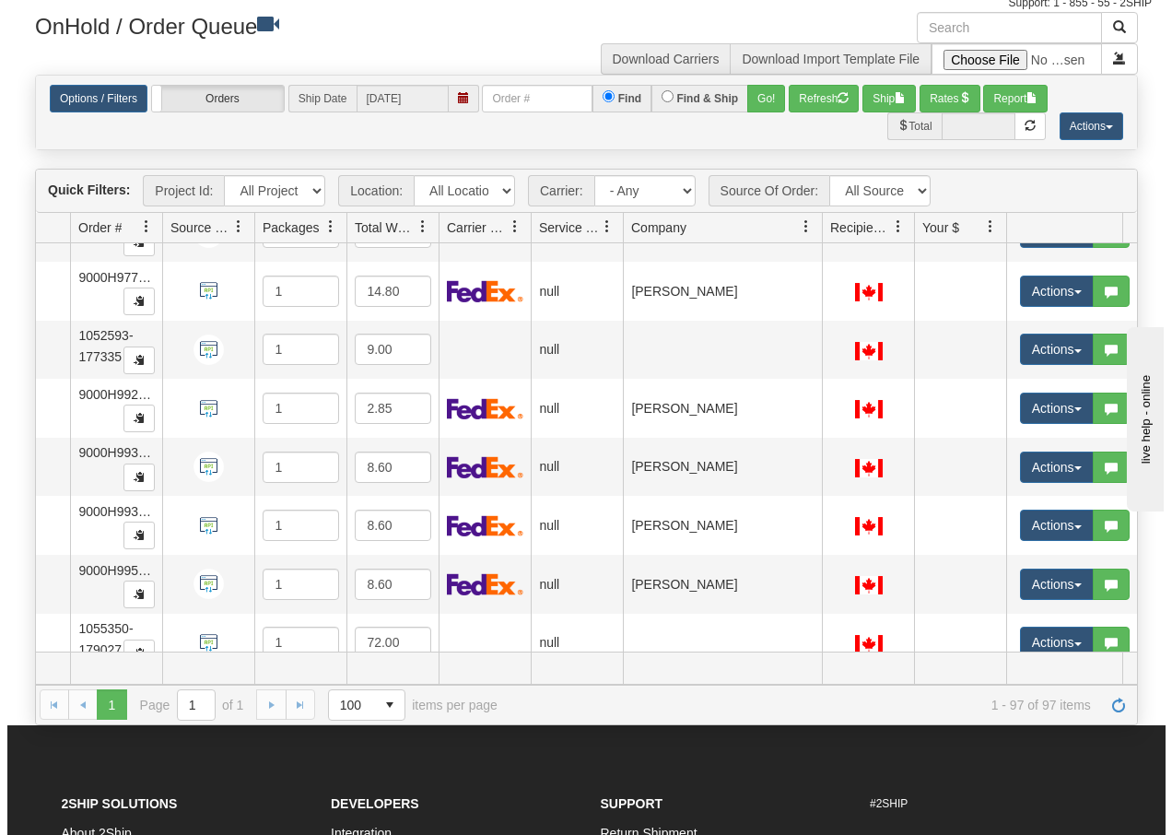
scroll to position [4335, 125]
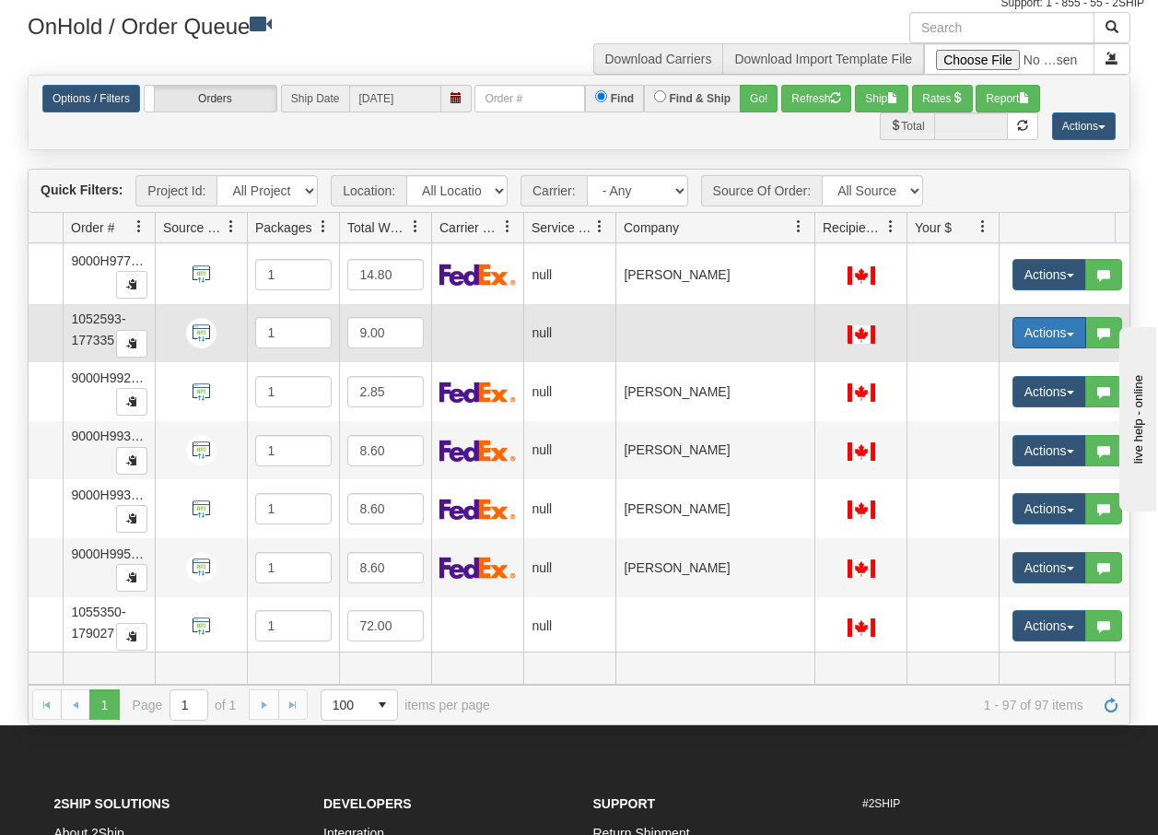
click at [1068, 336] on button "Actions" at bounding box center [1050, 332] width 74 height 31
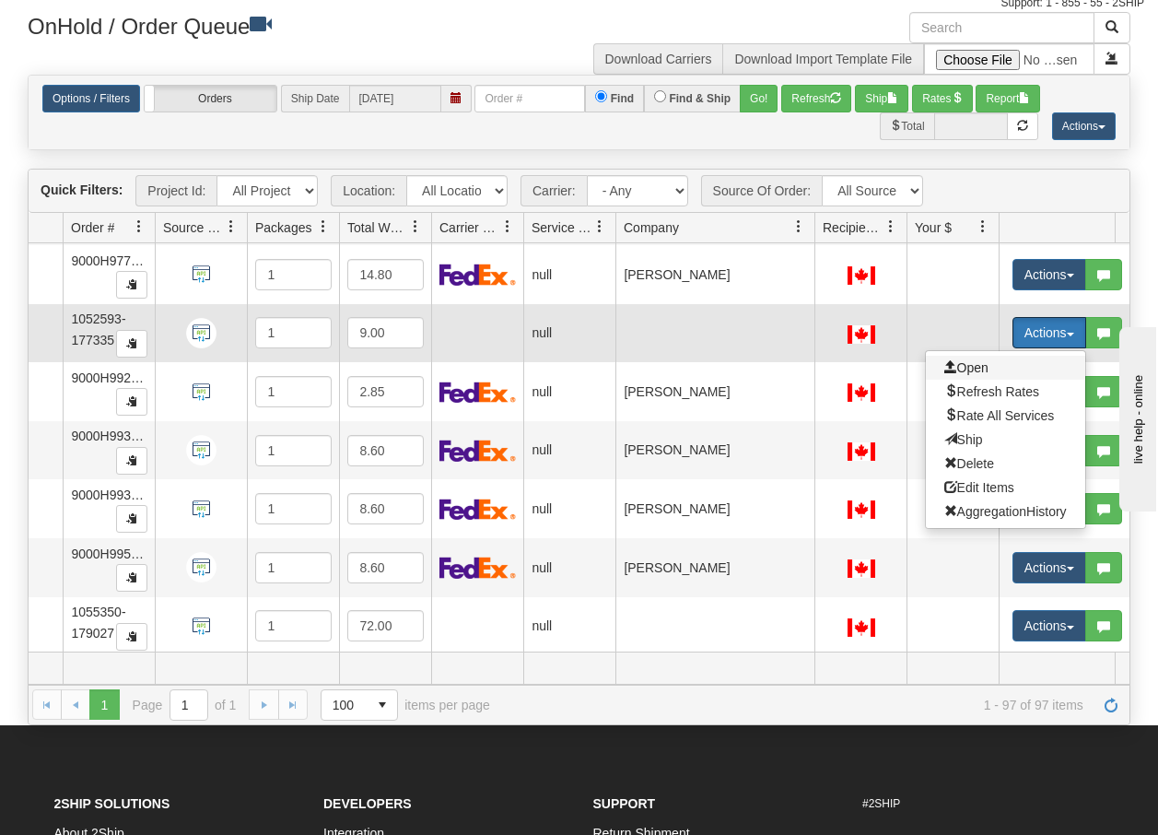
click at [972, 366] on span "Open" at bounding box center [967, 367] width 44 height 15
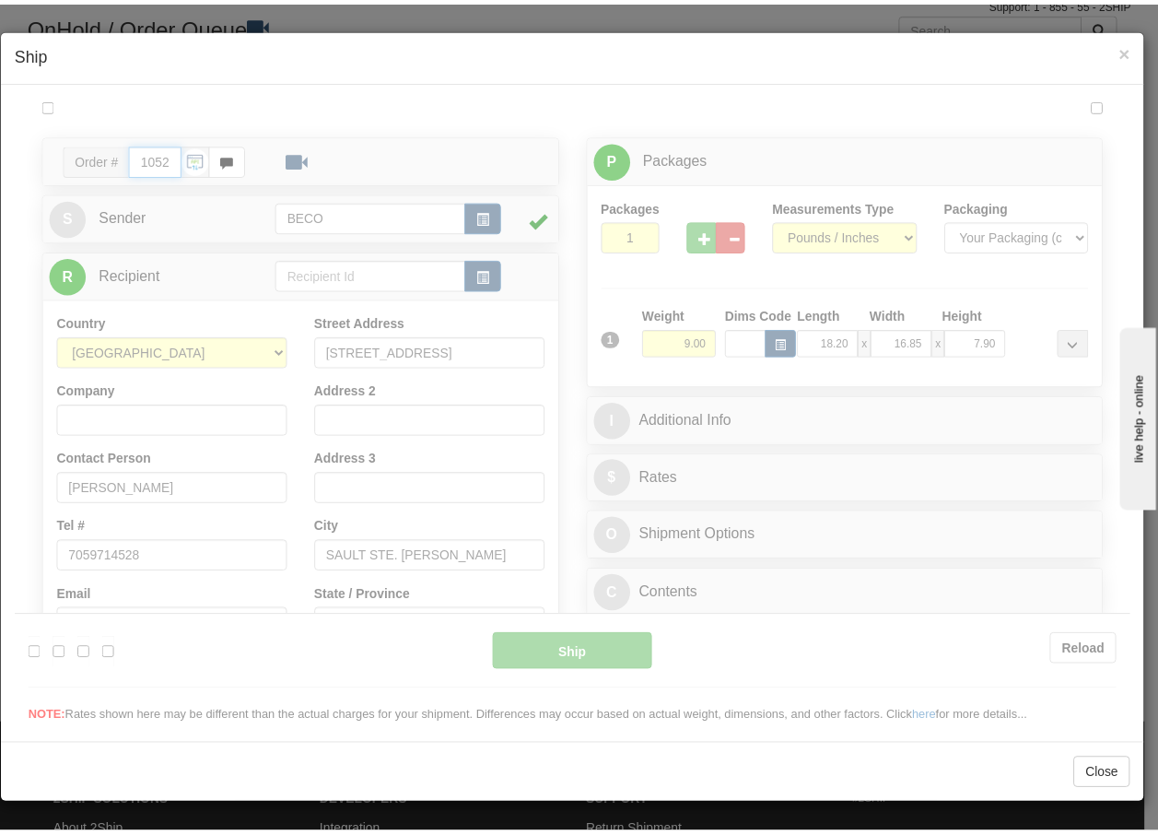
scroll to position [0, 0]
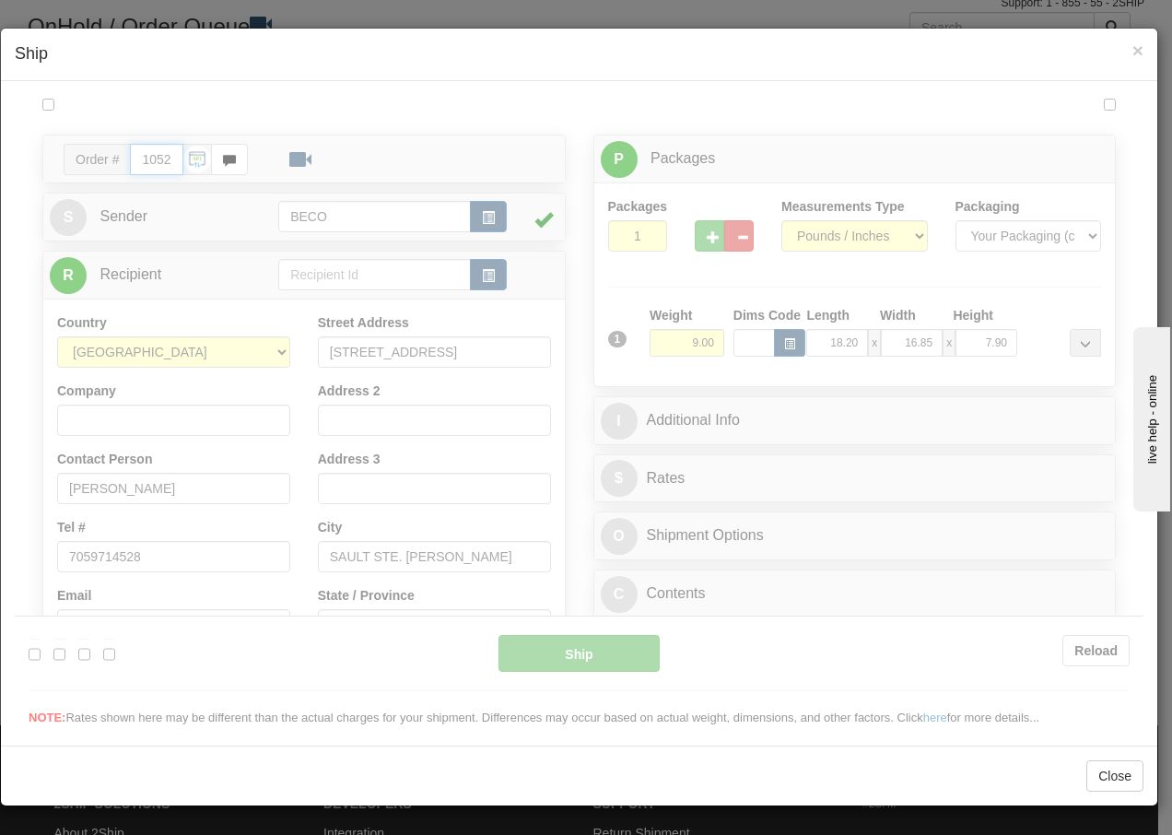
type input "08:21"
type input "16:00"
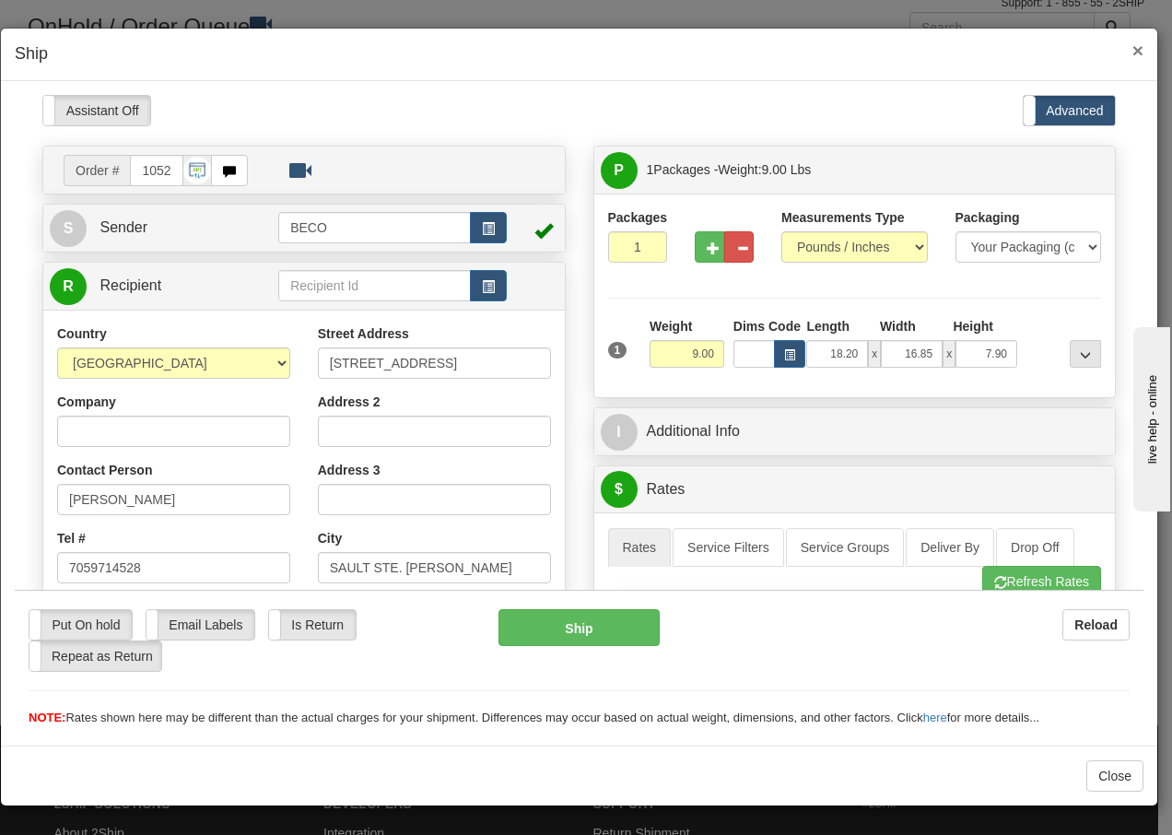
click at [1141, 46] on span "×" at bounding box center [1137, 50] width 11 height 21
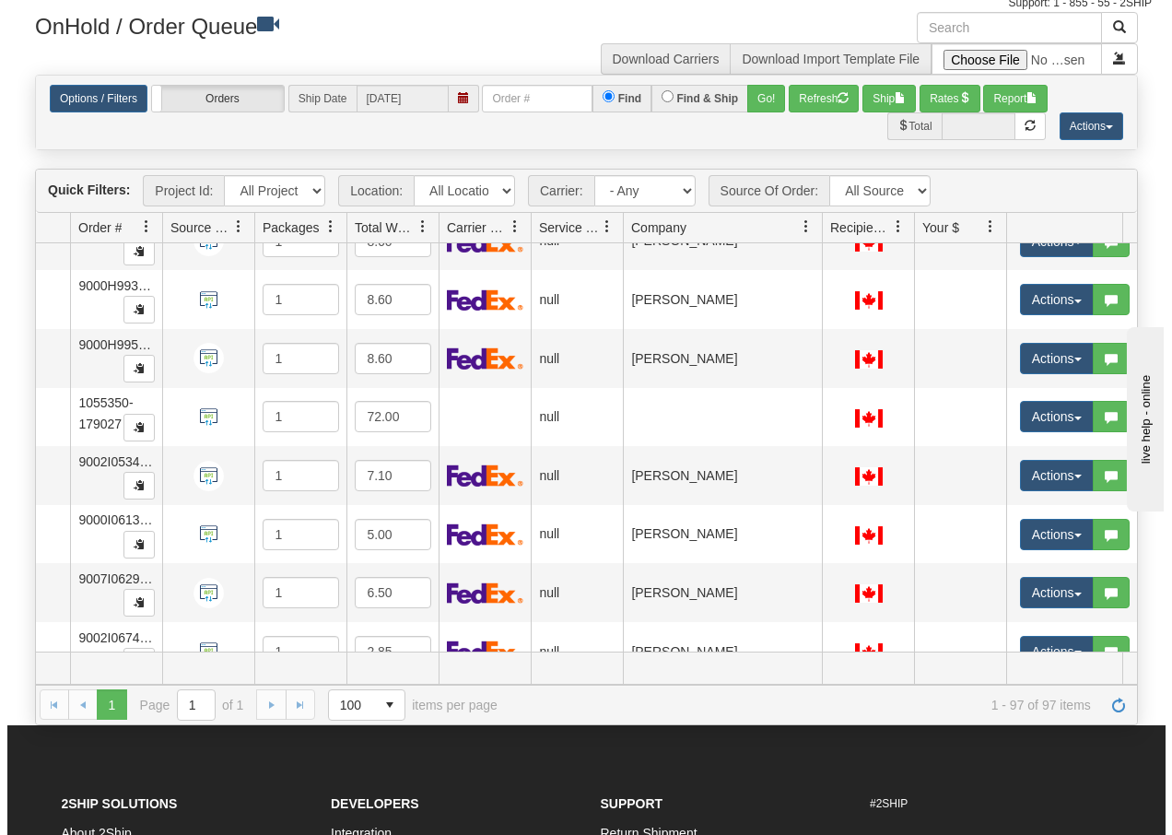
scroll to position [4654, 125]
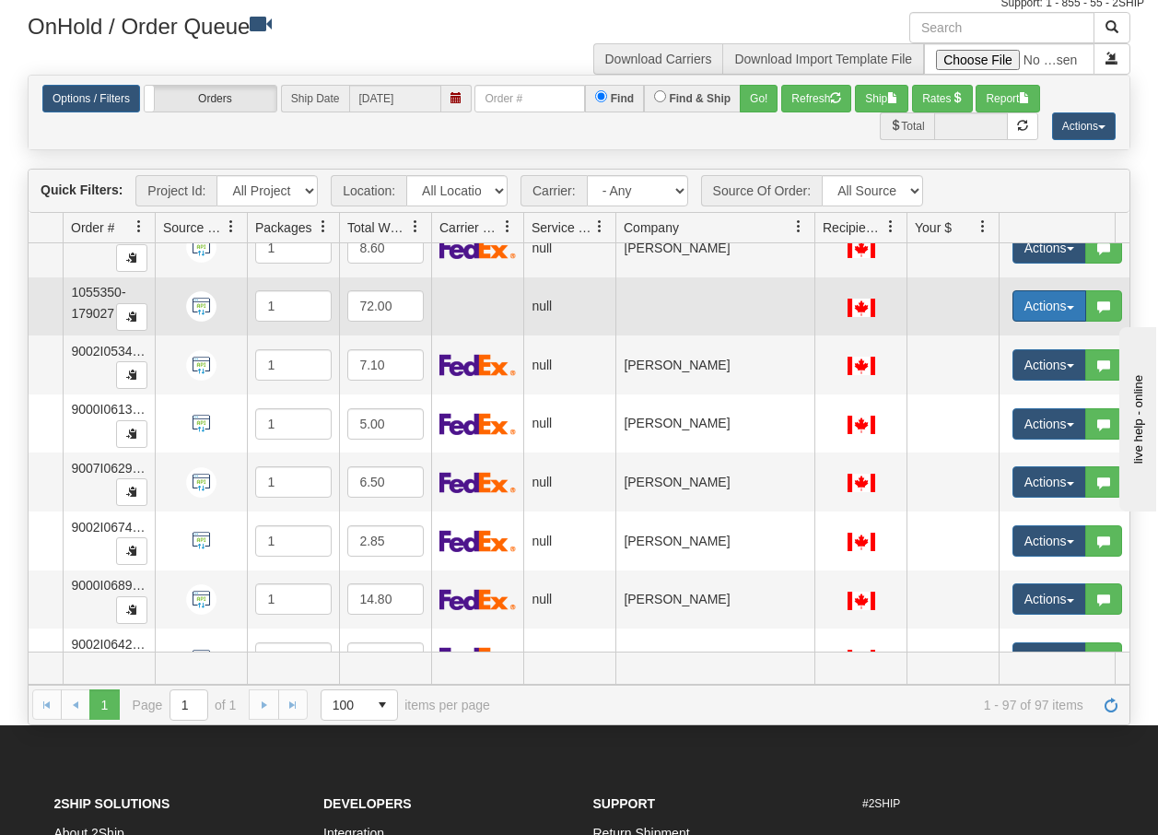
click at [1074, 303] on button "Actions" at bounding box center [1050, 305] width 74 height 31
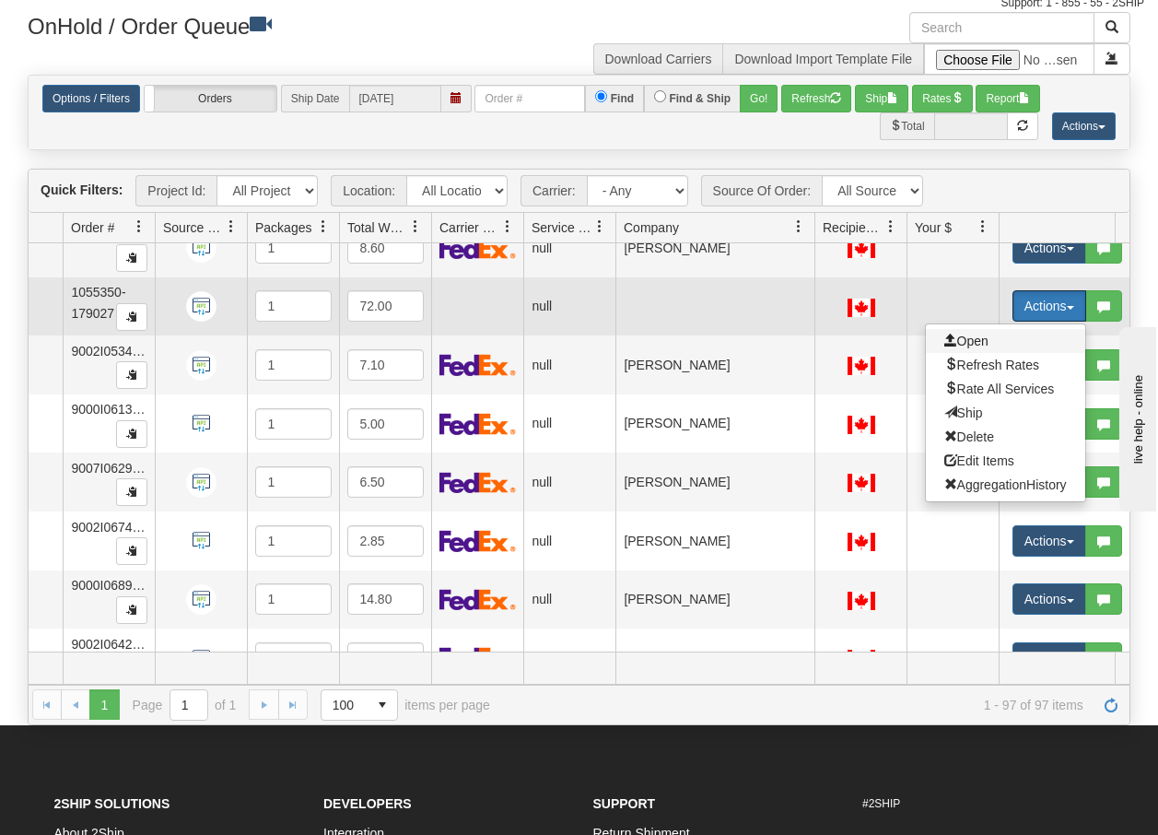
click at [965, 340] on span "Open" at bounding box center [967, 341] width 44 height 15
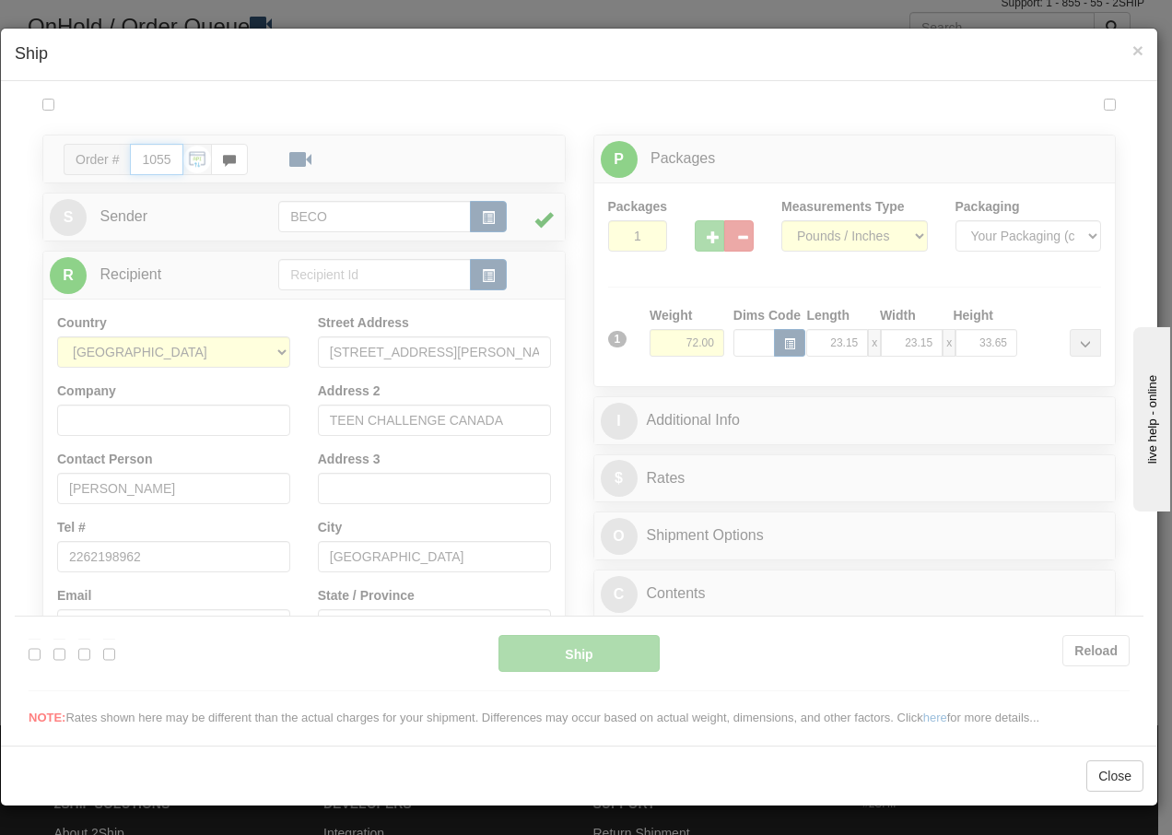
type input "08:21"
type input "16:00"
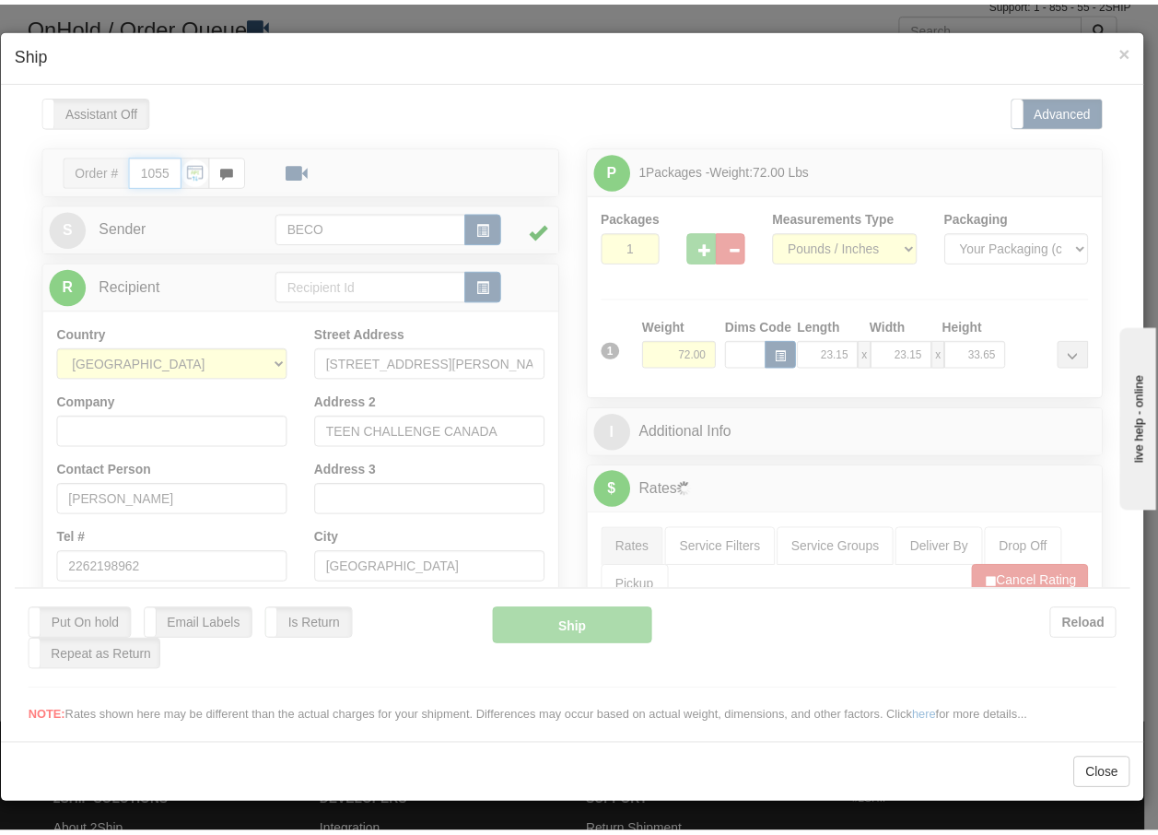
scroll to position [0, 0]
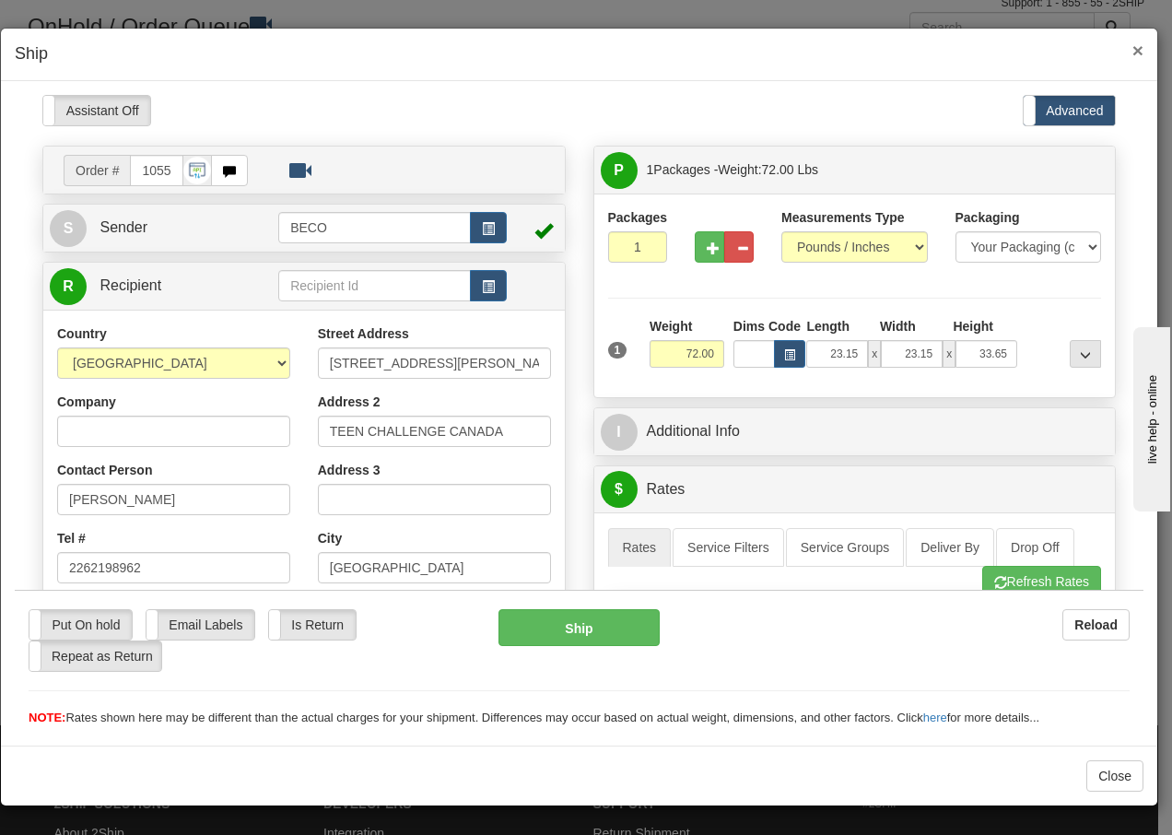
click at [1137, 47] on span "×" at bounding box center [1137, 50] width 11 height 21
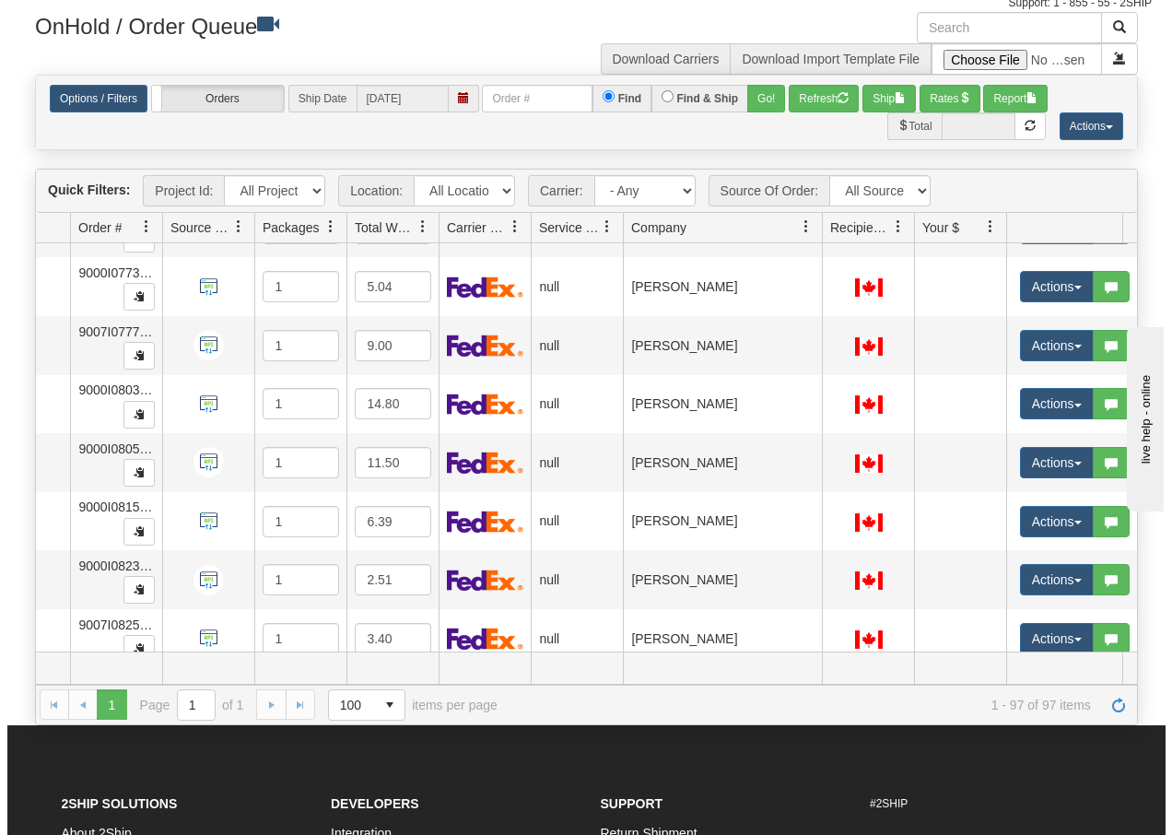
scroll to position [5106, 125]
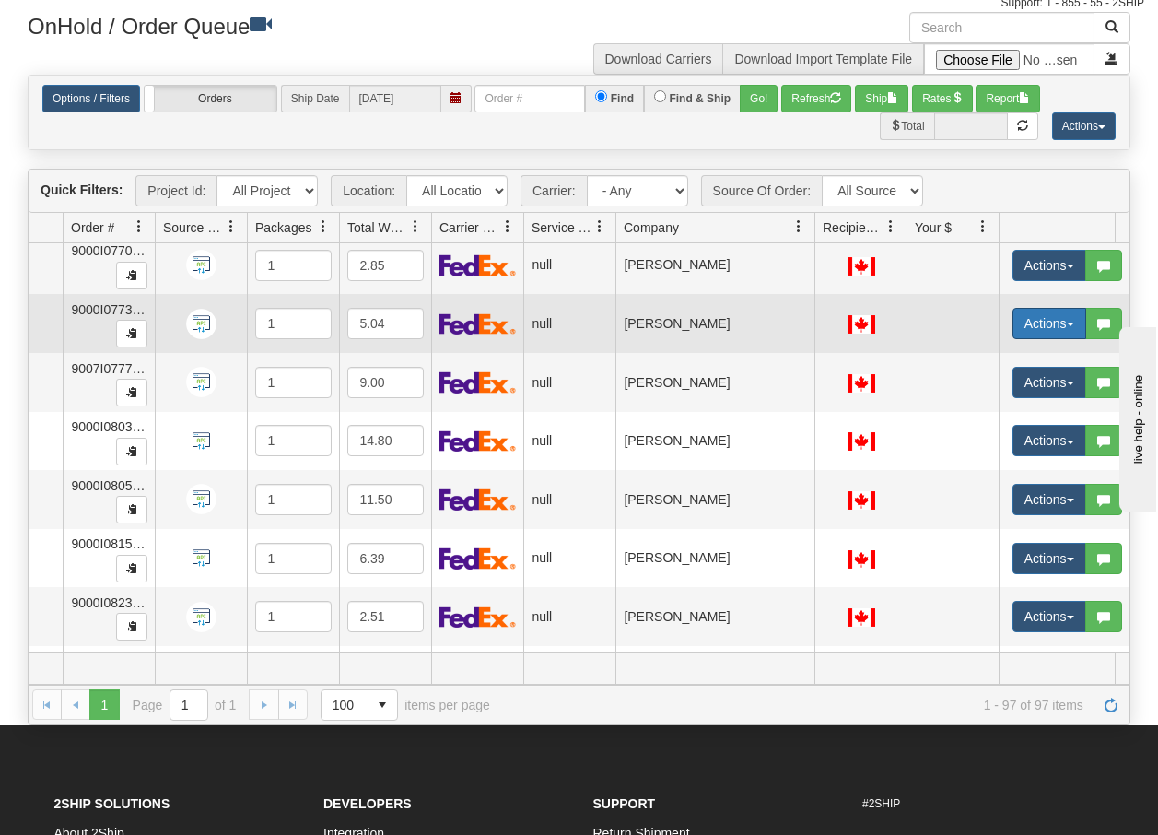
click at [1063, 322] on button "Actions" at bounding box center [1050, 323] width 74 height 31
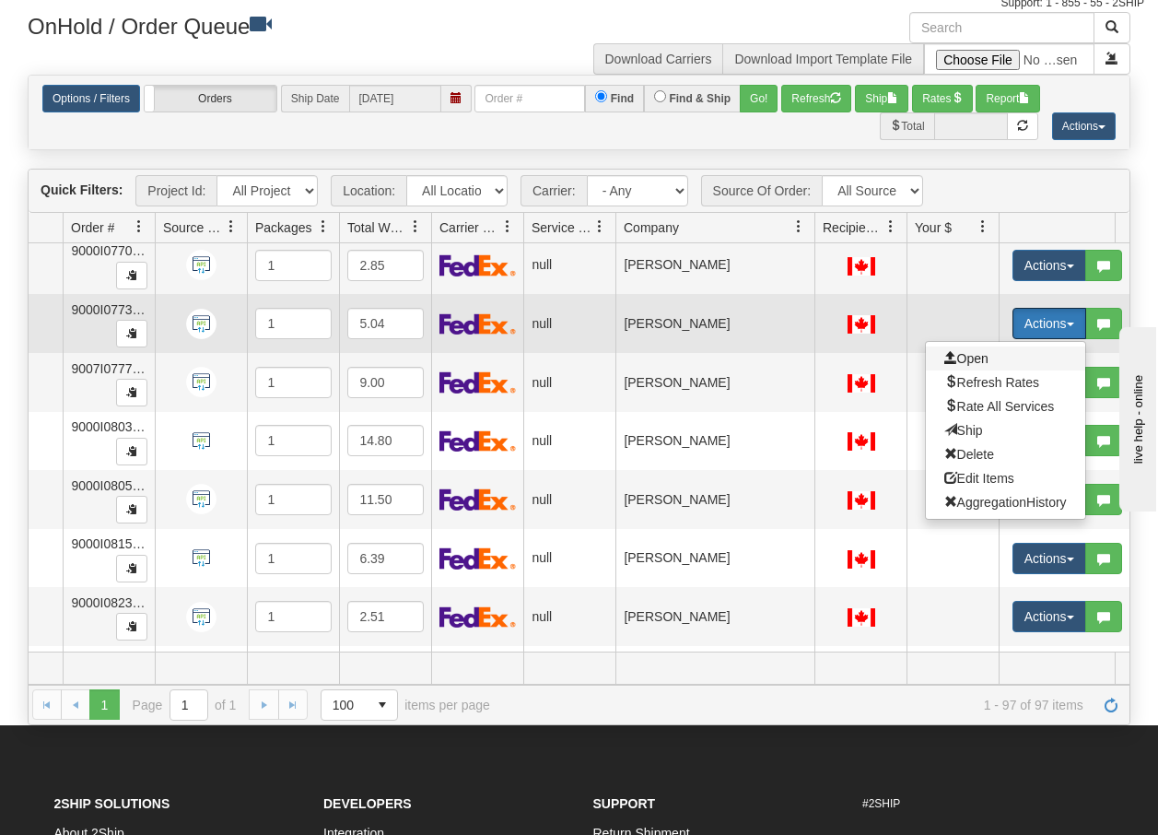
click at [972, 359] on span "Open" at bounding box center [967, 358] width 44 height 15
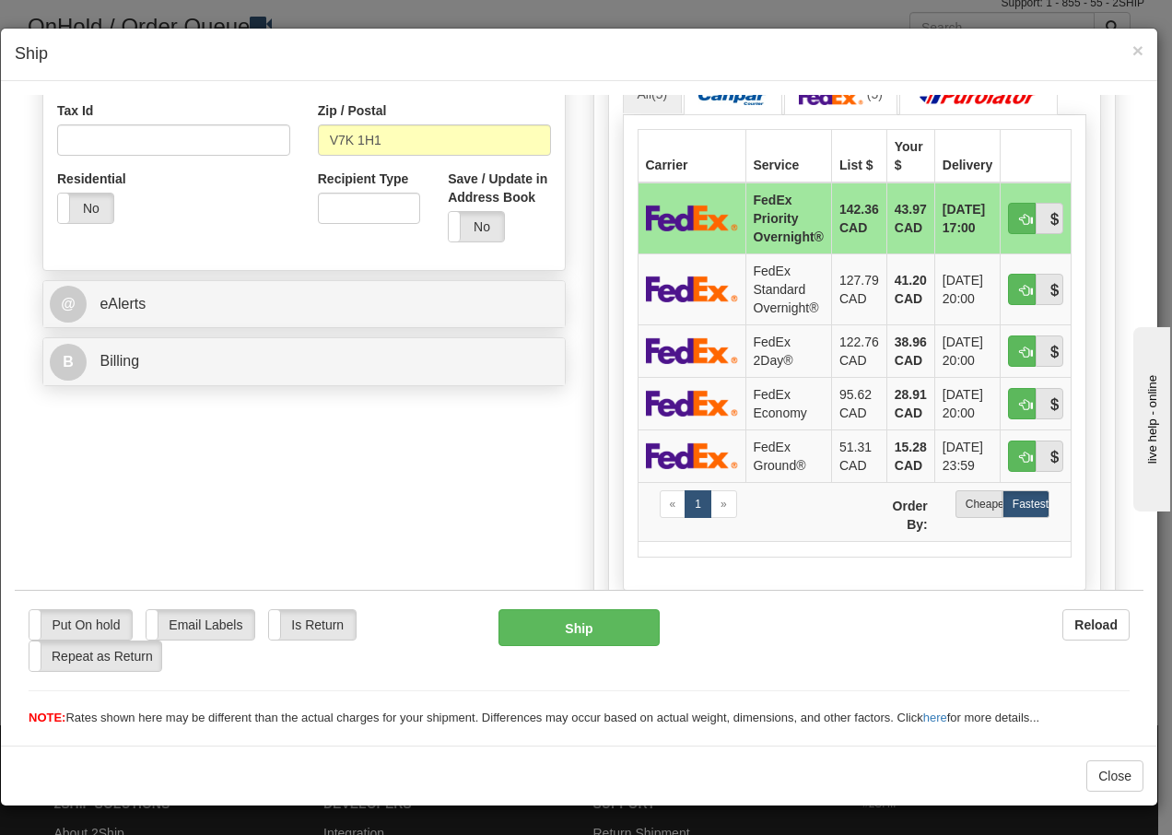
scroll to position [577, 0]
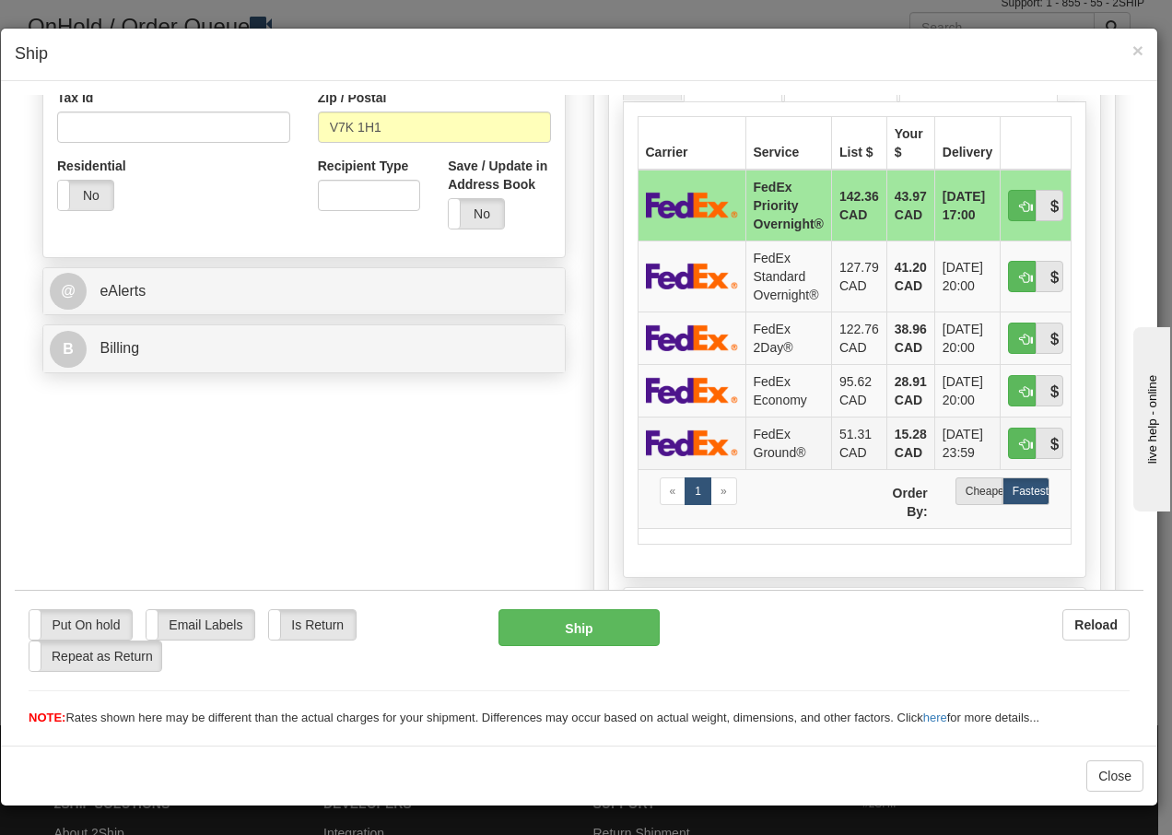
click at [766, 444] on td "FedEx Ground®" at bounding box center [788, 442] width 86 height 53
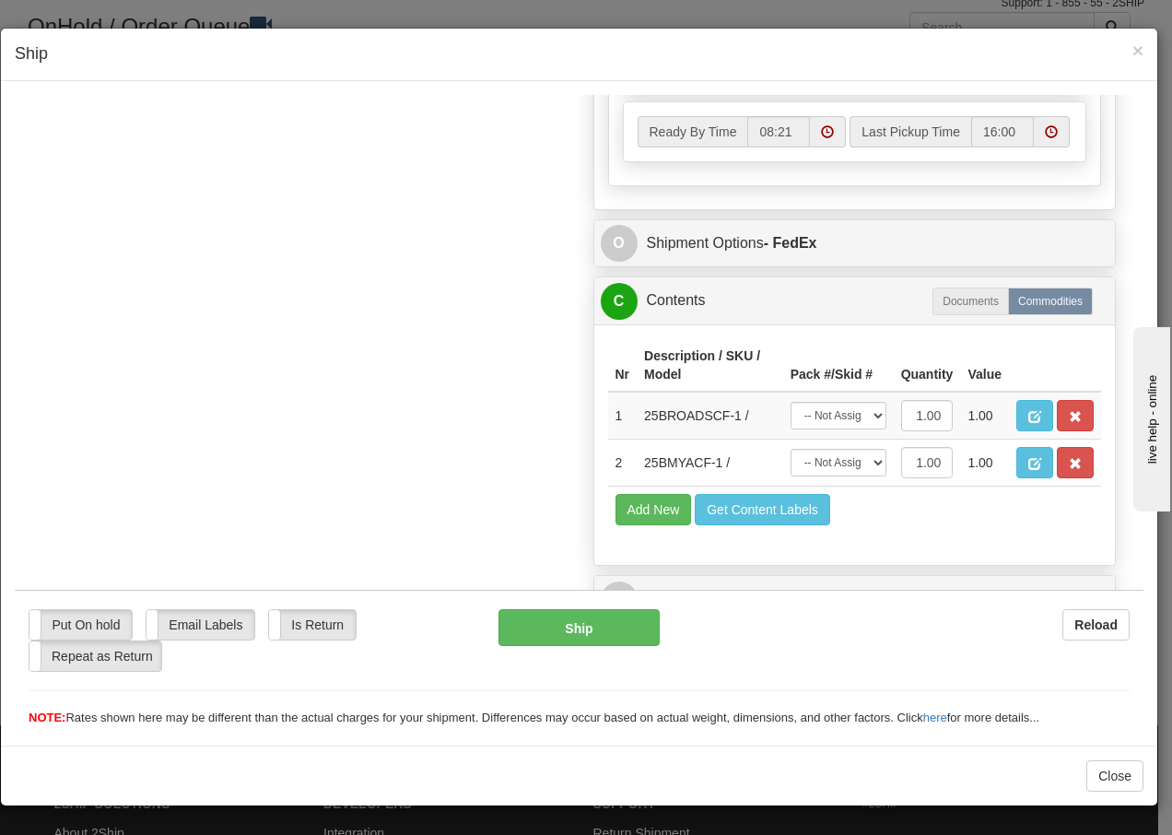
scroll to position [1094, 0]
click at [865, 460] on select "-- Not Assigned -- Package 1" at bounding box center [839, 462] width 96 height 28
select select "0"
click at [791, 448] on select "-- Not Assigned -- Package 1" at bounding box center [839, 462] width 96 height 28
click at [1069, 415] on span "button" at bounding box center [1075, 416] width 13 height 12
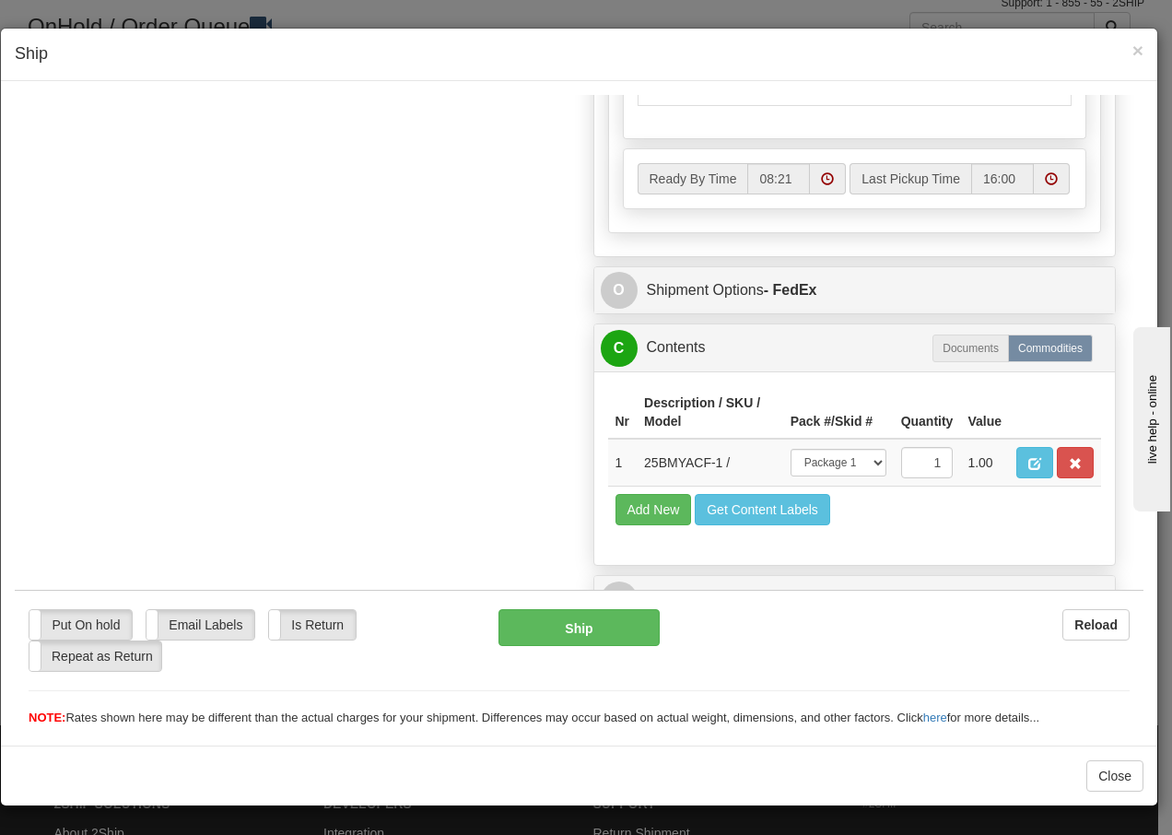
scroll to position [1047, 0]
click at [577, 625] on button "Ship" at bounding box center [579, 626] width 160 height 37
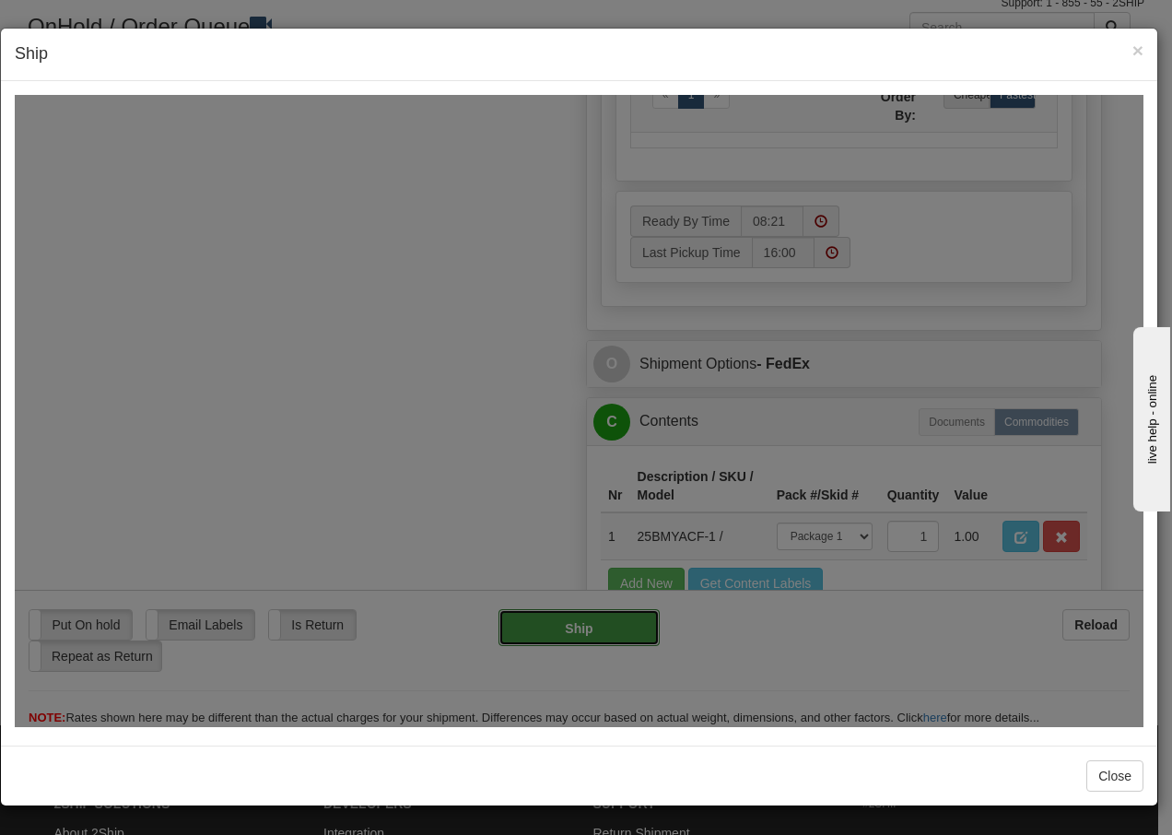
type input "92"
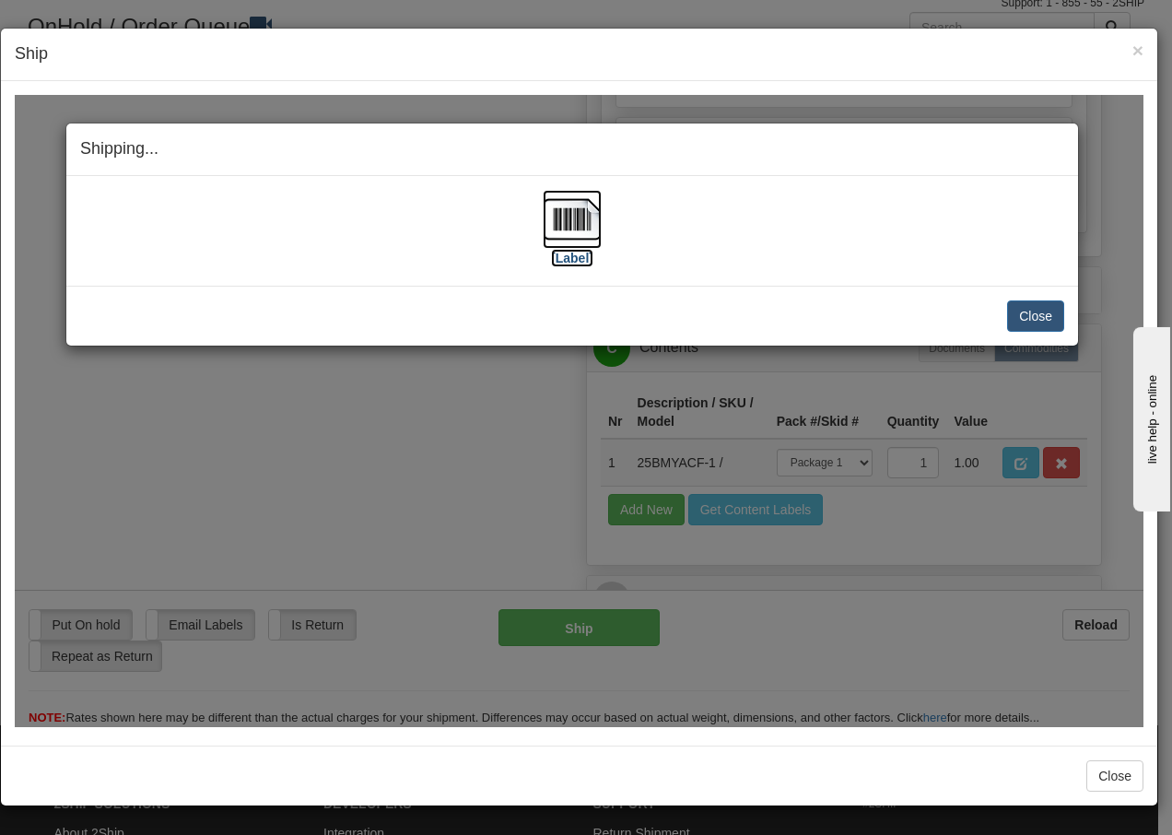
click at [569, 208] on img at bounding box center [572, 218] width 59 height 59
click at [1031, 311] on button "Close" at bounding box center [1035, 314] width 57 height 31
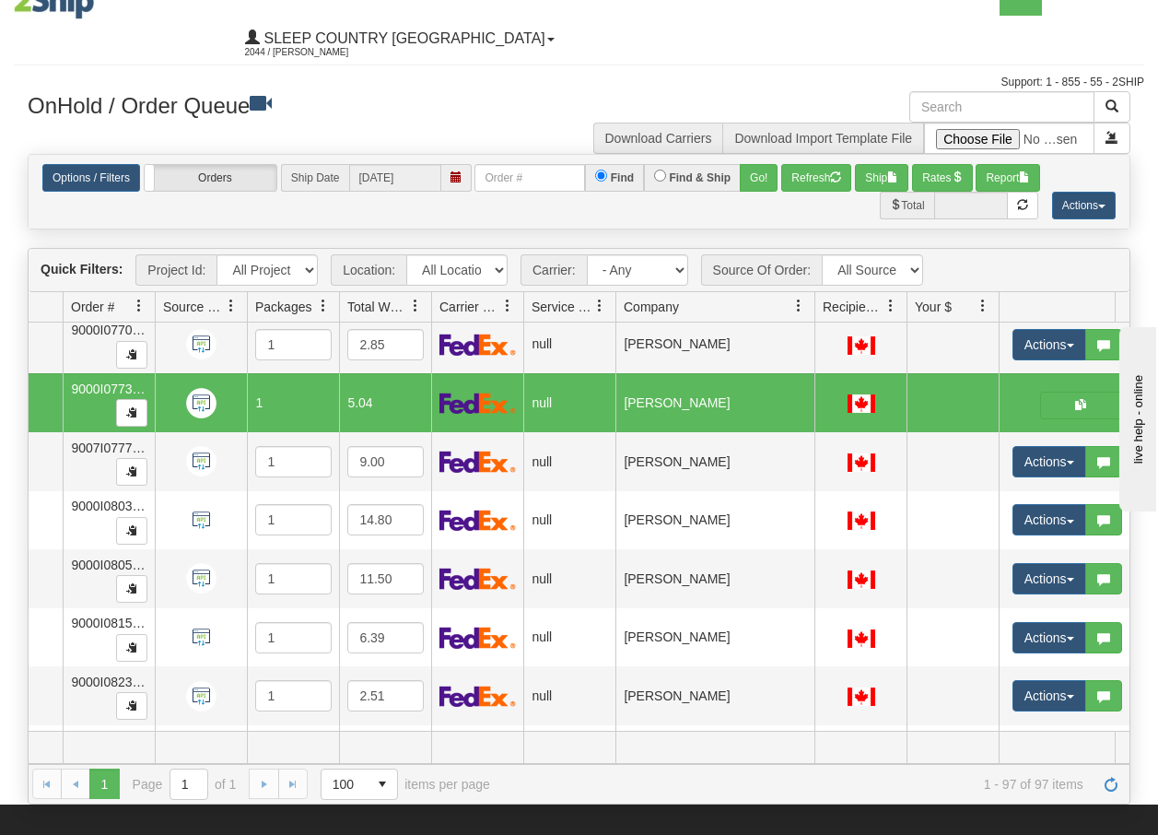
scroll to position [0, 0]
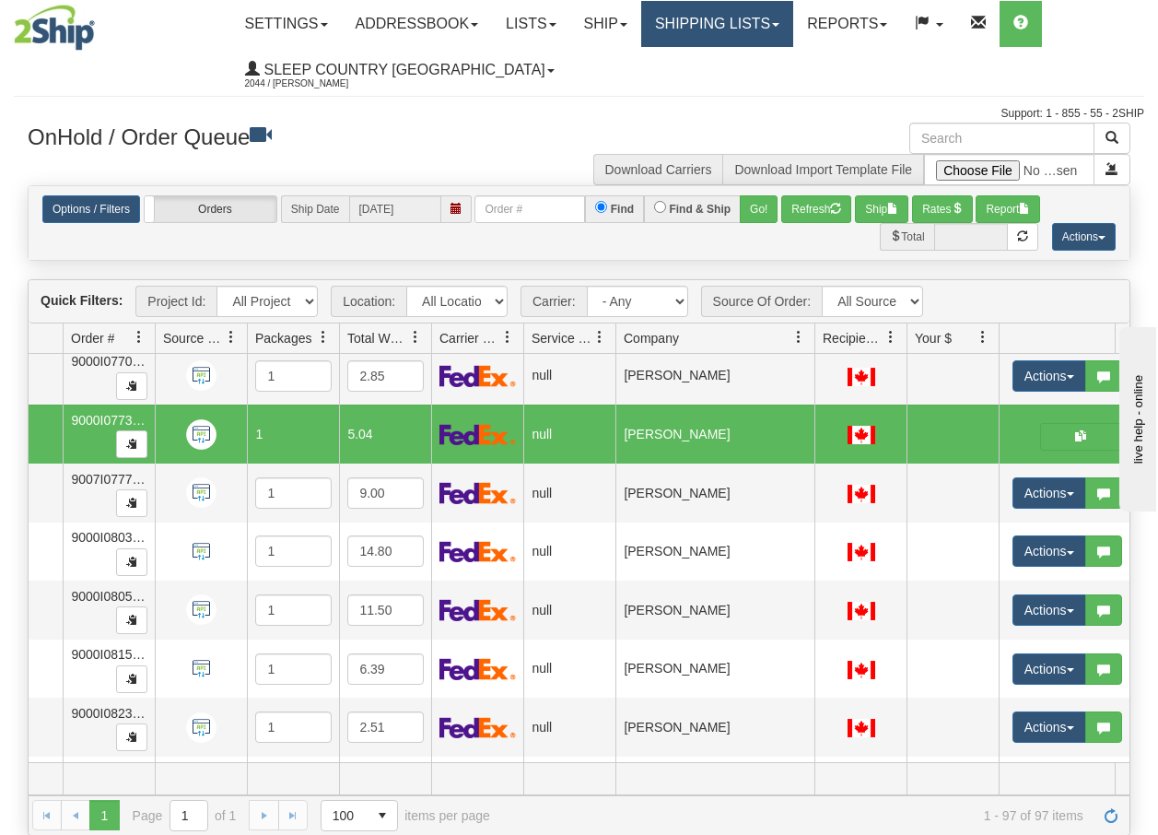
click at [749, 22] on link "Shipping lists" at bounding box center [717, 24] width 152 height 46
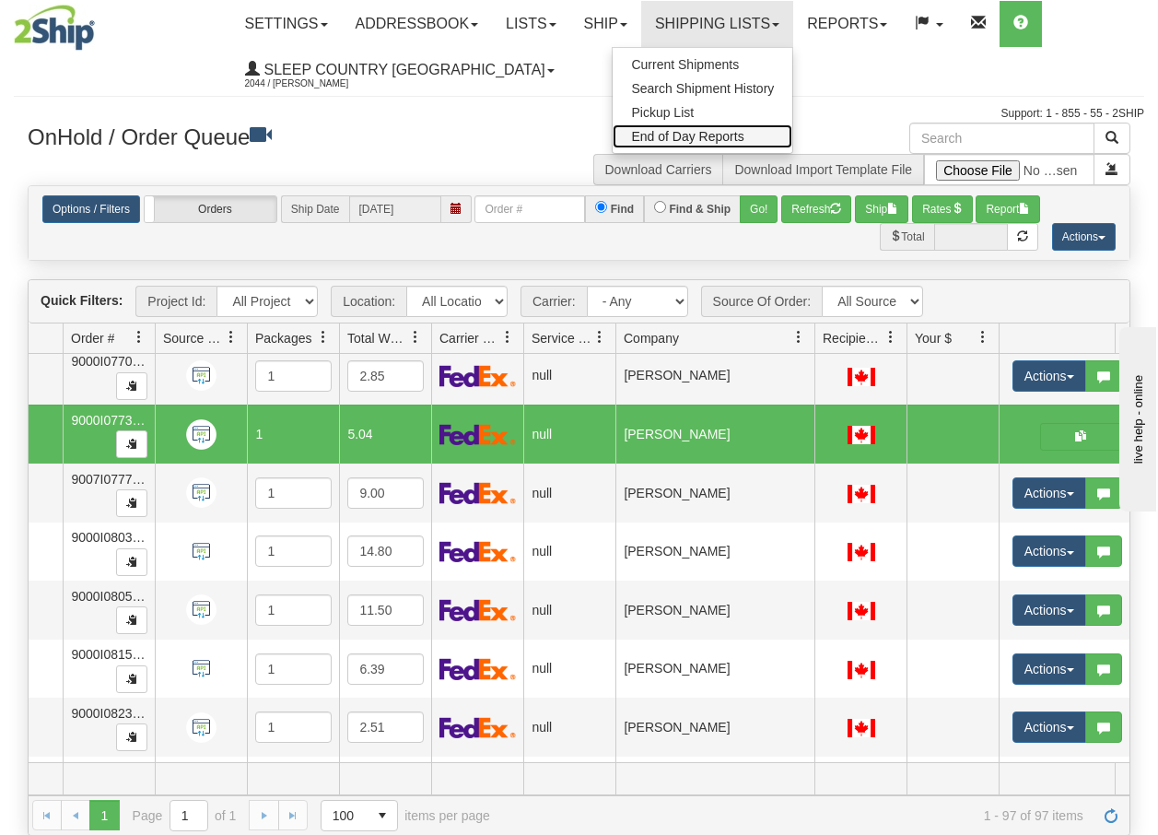
click at [694, 138] on span "End of Day Reports" at bounding box center [687, 136] width 112 height 15
